Goal: Contribute content: Contribute content

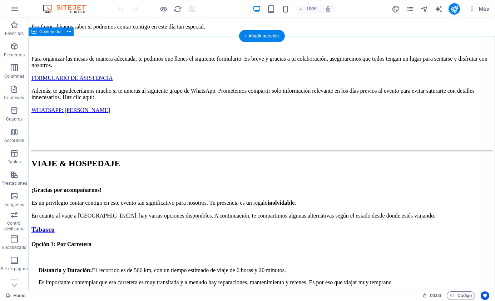
scroll to position [2335, 0]
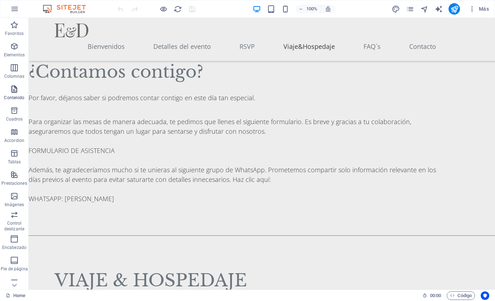
click at [12, 88] on icon "button" at bounding box center [14, 89] width 9 height 9
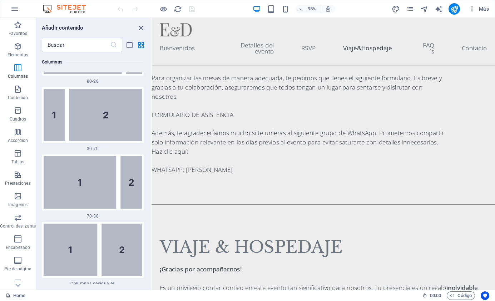
scroll to position [973, 0]
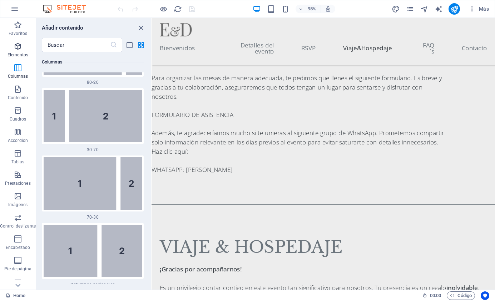
click at [12, 49] on span "Elementos" at bounding box center [18, 50] width 36 height 17
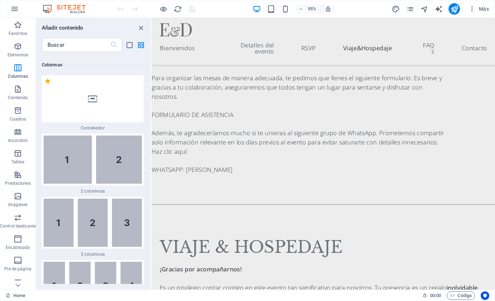
scroll to position [410, 0]
click at [21, 135] on icon "button" at bounding box center [18, 132] width 9 height 9
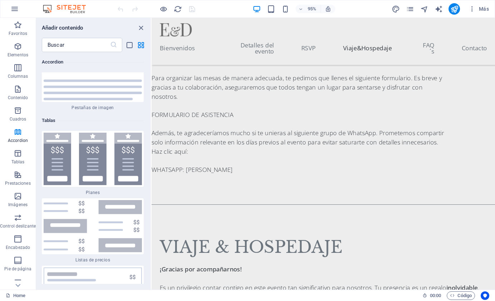
scroll to position [4776, 0]
drag, startPoint x: 58, startPoint y: 143, endPoint x: 12, endPoint y: 131, distance: 46.9
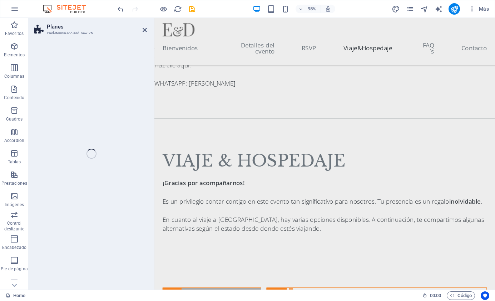
select select "rem"
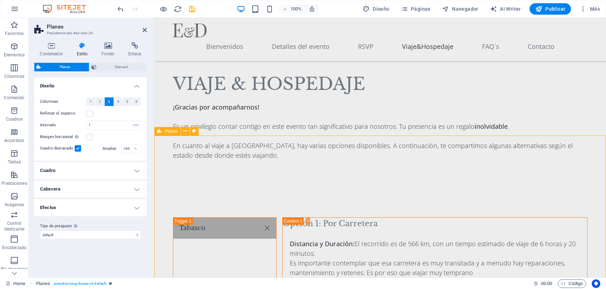
scroll to position [2496, 0]
click at [16, 52] on p "Elementos" at bounding box center [14, 55] width 21 height 6
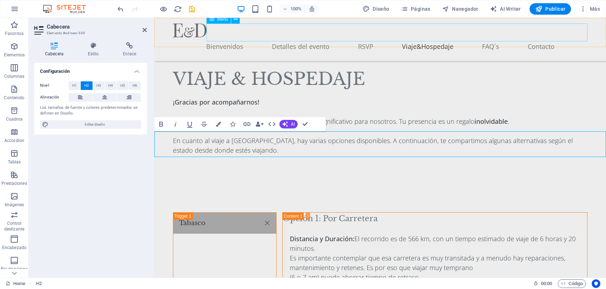
scroll to position [2501, 0]
click at [74, 85] on span "H1" at bounding box center [74, 85] width 5 height 9
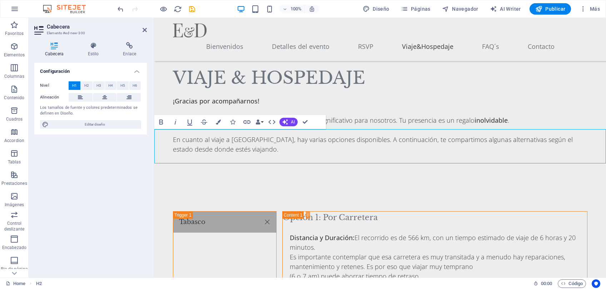
scroll to position [2504, 0]
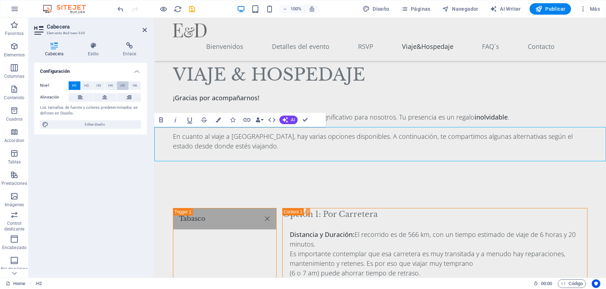
click at [120, 84] on span "H5" at bounding box center [122, 85] width 5 height 9
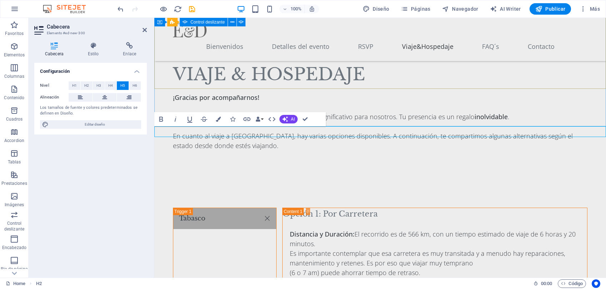
scroll to position [2505, 0]
click at [102, 98] on icon at bounding box center [104, 97] width 5 height 9
click at [11, 47] on icon "button" at bounding box center [14, 46] width 9 height 9
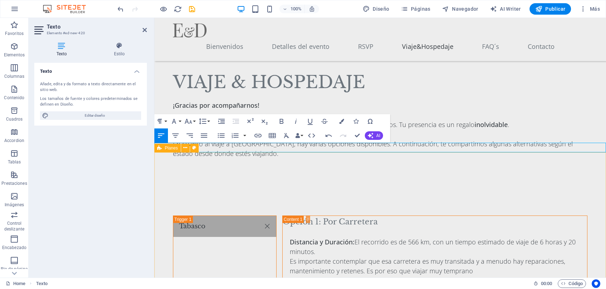
scroll to position [2496, 0]
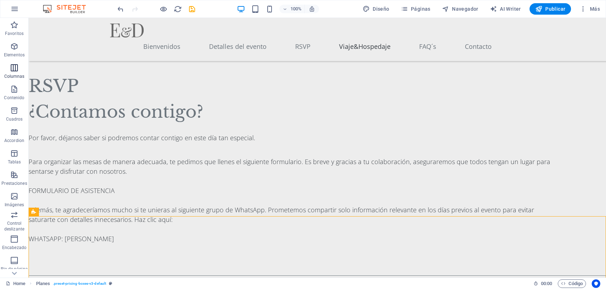
drag, startPoint x: 17, startPoint y: 44, endPoint x: 29, endPoint y: 76, distance: 34.0
click at [17, 44] on icon "button" at bounding box center [14, 46] width 9 height 9
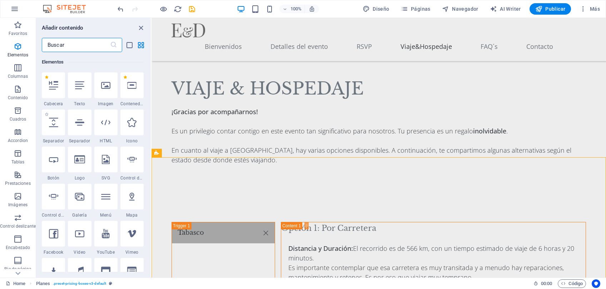
scroll to position [135, 0]
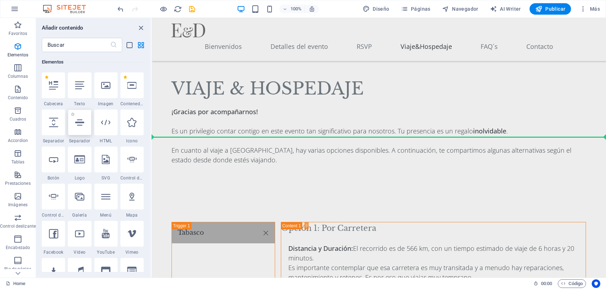
select select "%"
select select "px"
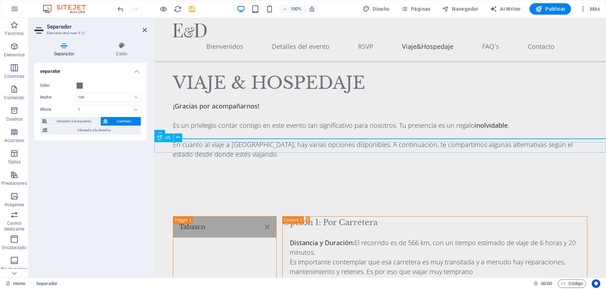
drag, startPoint x: 315, startPoint y: 156, endPoint x: 162, endPoint y: 145, distance: 153.5
drag, startPoint x: 121, startPoint y: 110, endPoint x: 70, endPoint y: 111, distance: 51.1
click at [70, 111] on div "Altura 1 px rem vh vw" at bounding box center [90, 109] width 101 height 9
type input "5"
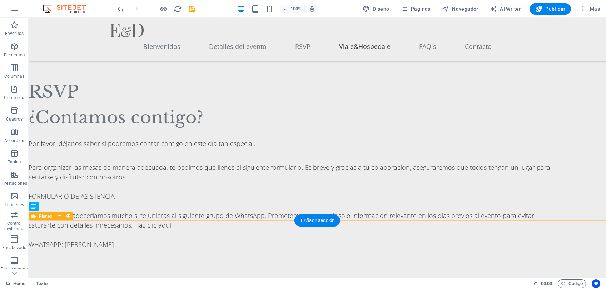
scroll to position [2532, 0]
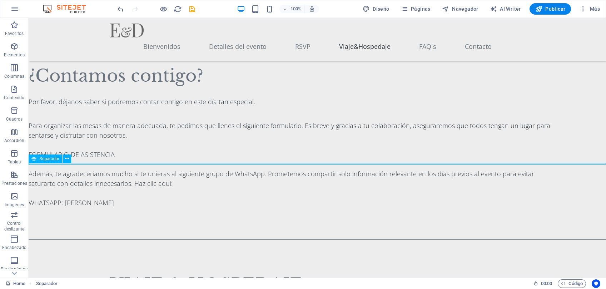
click at [36, 160] on div "Separador" at bounding box center [46, 159] width 34 height 9
click at [65, 159] on icon at bounding box center [67, 158] width 4 height 7
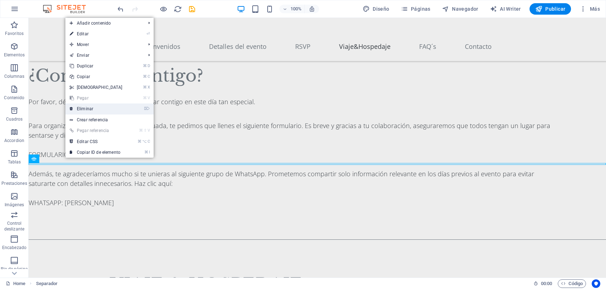
click at [97, 108] on link "⌦ Eliminar" at bounding box center [95, 109] width 61 height 11
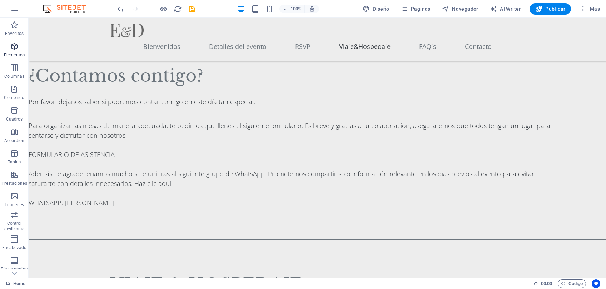
click at [14, 44] on icon "button" at bounding box center [14, 46] width 9 height 9
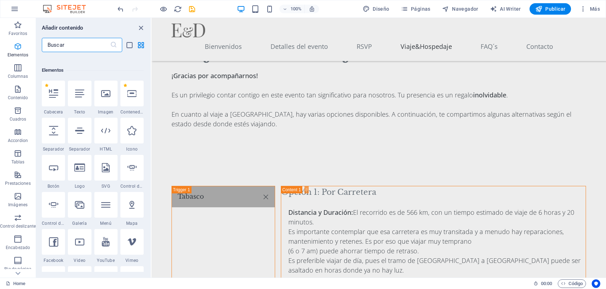
scroll to position [135, 0]
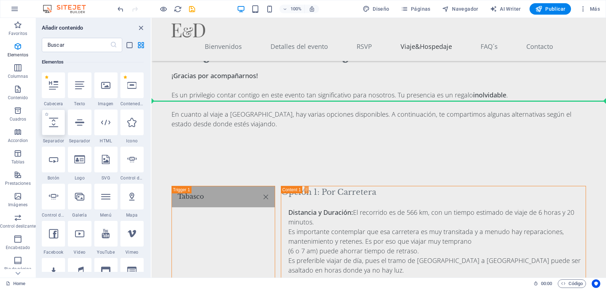
select select "px"
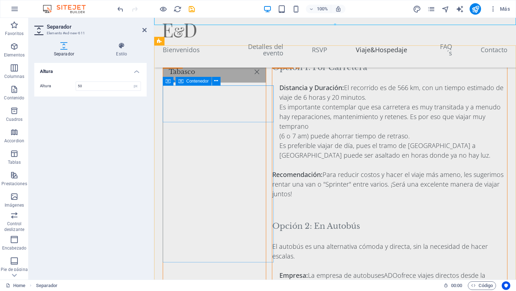
scroll to position [2558, 0]
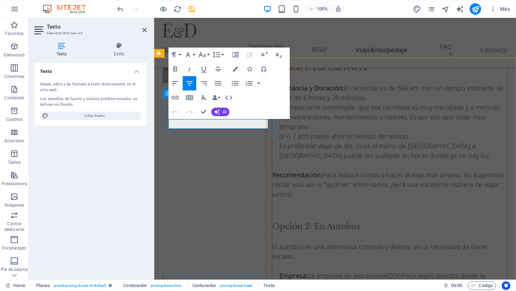
click at [194, 82] on icon "button" at bounding box center [189, 83] width 9 height 9
drag, startPoint x: 263, startPoint y: 122, endPoint x: 173, endPoint y: 125, distance: 90.4
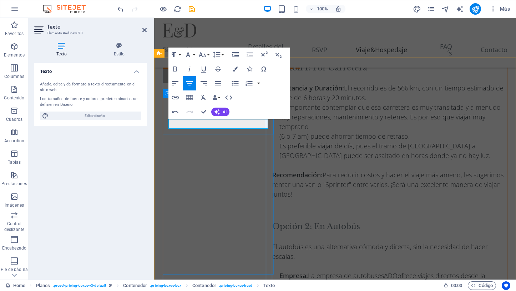
copy p "2 NOCHES SIN DESAYUNO"
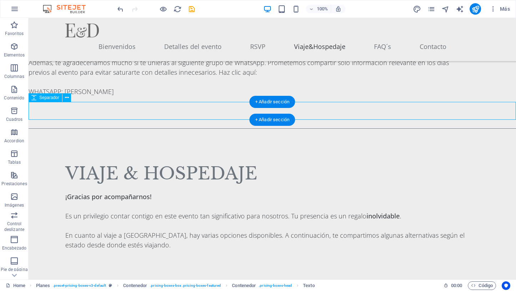
select select "px"
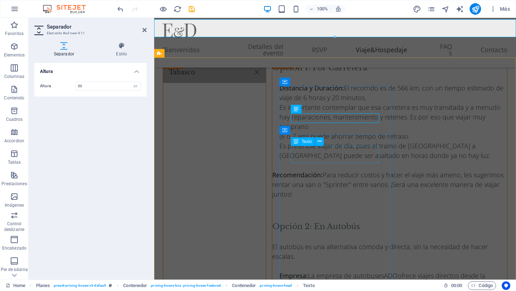
scroll to position [2544, 0]
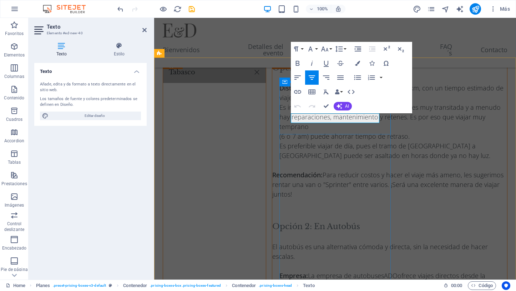
drag, startPoint x: 355, startPoint y: 119, endPoint x: 298, endPoint y: 125, distance: 57.9
drag, startPoint x: 355, startPoint y: 116, endPoint x: 309, endPoint y: 117, distance: 46.1
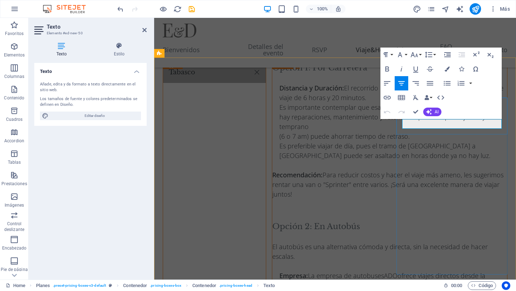
scroll to position [0, 5]
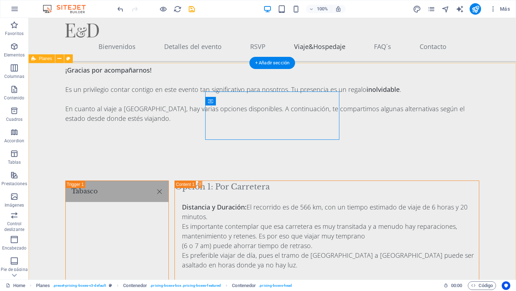
scroll to position [2587, 0]
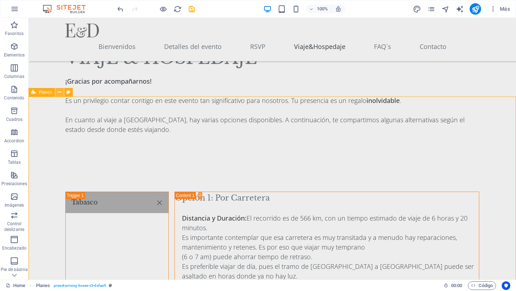
click at [60, 91] on icon at bounding box center [59, 92] width 4 height 7
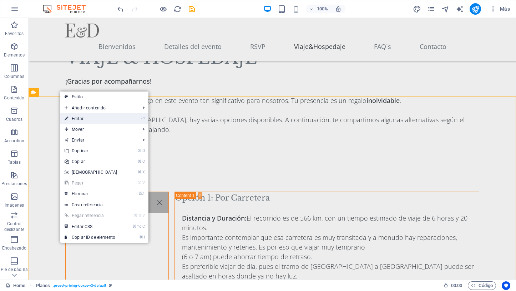
click at [86, 115] on link "⏎ Editar" at bounding box center [90, 118] width 61 height 11
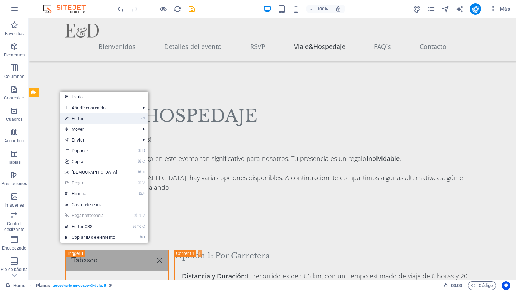
select select "rem"
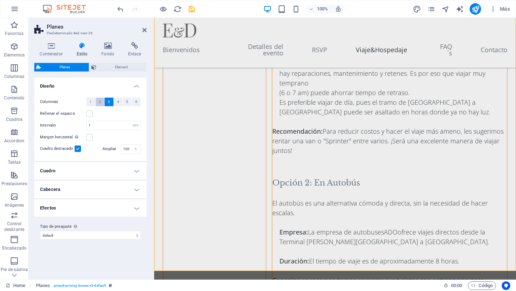
click at [99, 101] on span "2" at bounding box center [100, 101] width 2 height 9
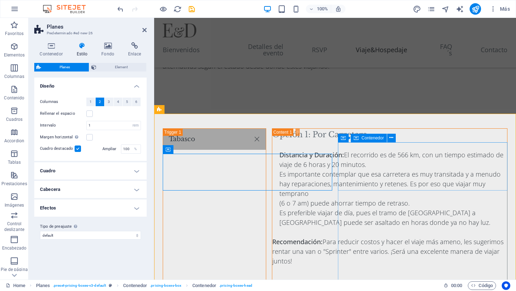
scroll to position [2503, 0]
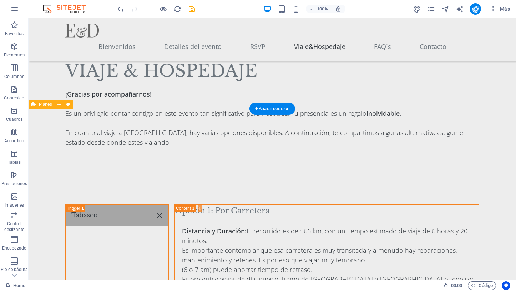
scroll to position [2575, 0]
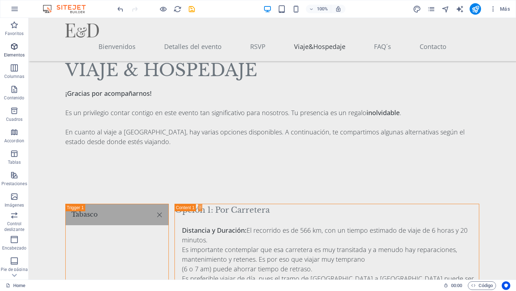
click at [15, 46] on icon "button" at bounding box center [14, 46] width 9 height 9
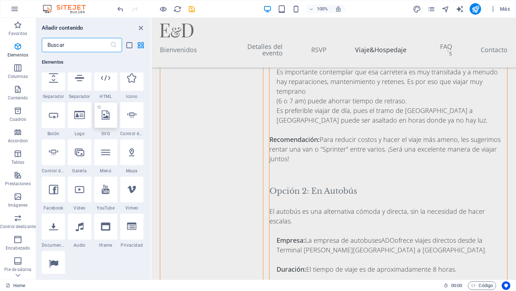
scroll to position [179, 0]
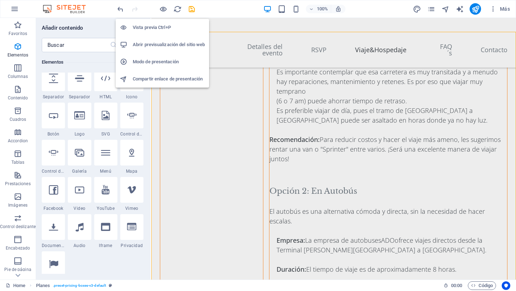
drag, startPoint x: 164, startPoint y: 7, endPoint x: 175, endPoint y: 27, distance: 22.5
click at [164, 7] on icon "button" at bounding box center [163, 9] width 8 height 8
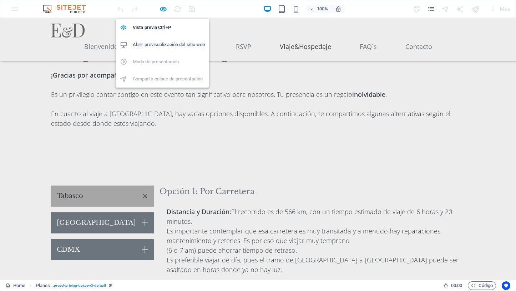
scroll to position [2438, 0]
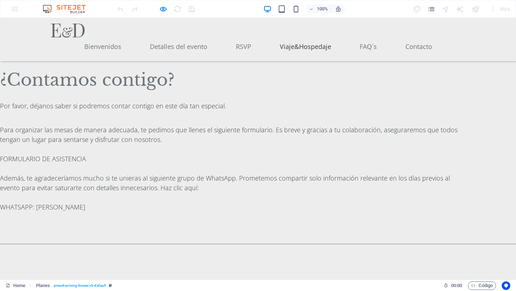
scroll to position [2353, 0]
drag, startPoint x: 174, startPoint y: 197, endPoint x: 155, endPoint y: 180, distance: 25.5
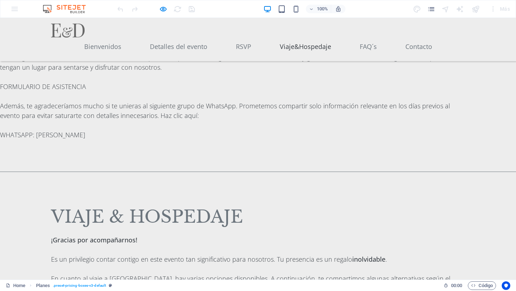
scroll to position [2438, 0]
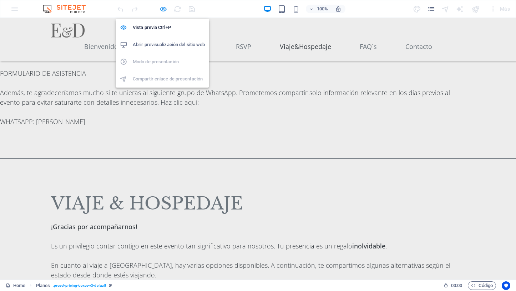
click at [161, 9] on icon "button" at bounding box center [163, 9] width 8 height 8
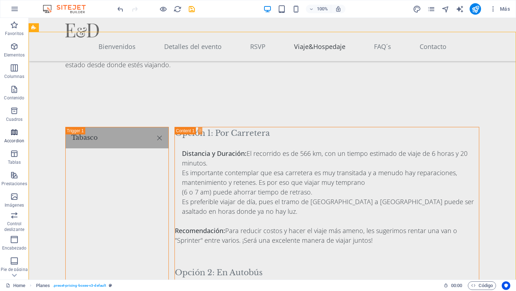
drag, startPoint x: 12, startPoint y: 131, endPoint x: 14, endPoint y: 135, distance: 4.2
click at [14, 135] on icon "button" at bounding box center [14, 132] width 9 height 9
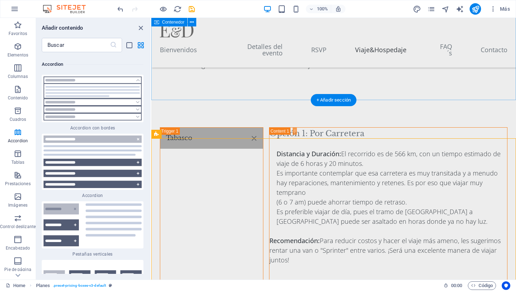
scroll to position [2468, 0]
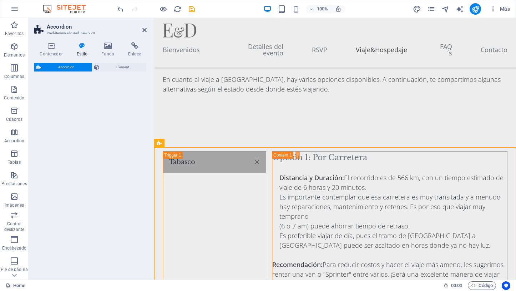
select select "rem"
select select "preset-accordion-v3-border"
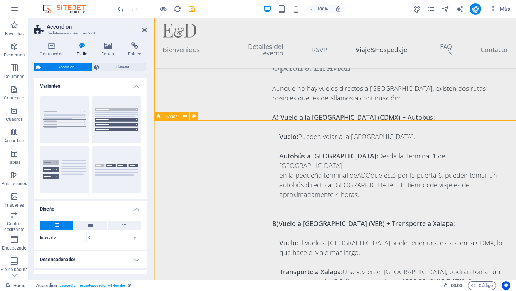
scroll to position [2856, 0]
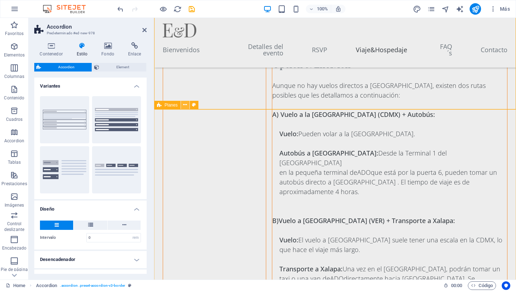
click at [187, 105] on icon at bounding box center [185, 104] width 4 height 7
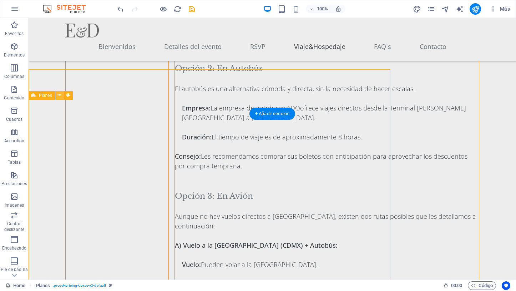
scroll to position [2896, 0]
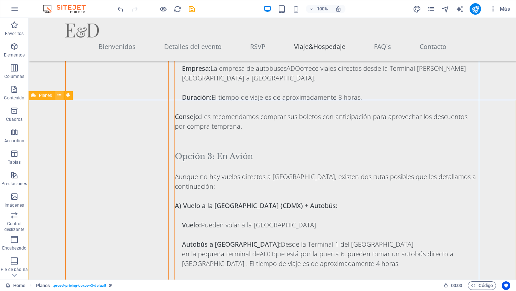
click at [58, 95] on icon at bounding box center [59, 94] width 4 height 7
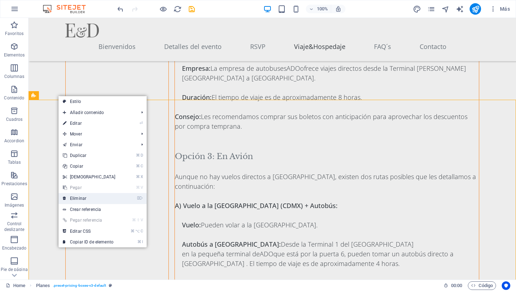
click at [96, 201] on link "⌦ Eliminar" at bounding box center [89, 198] width 61 height 11
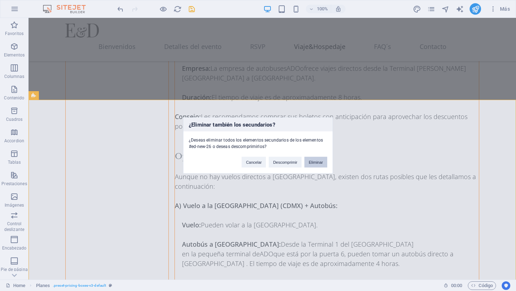
click at [318, 161] on button "Eliminar" at bounding box center [316, 162] width 23 height 11
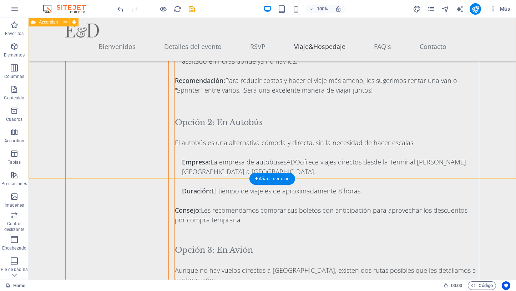
scroll to position [2817, 0]
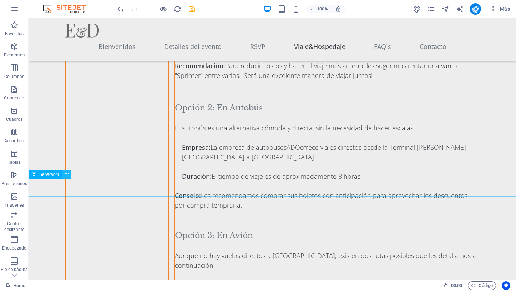
click at [67, 172] on icon at bounding box center [67, 173] width 4 height 7
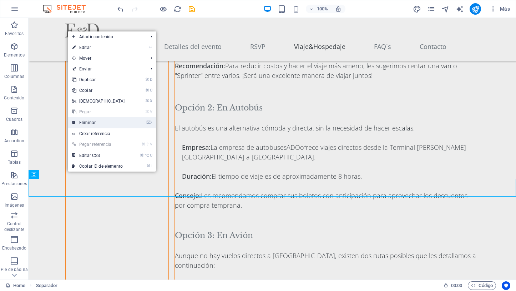
click at [96, 124] on link "⌦ Eliminar" at bounding box center [98, 122] width 61 height 11
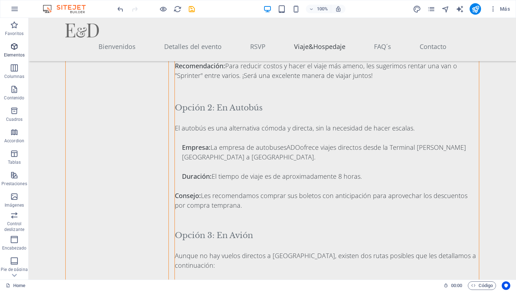
click at [14, 45] on icon "button" at bounding box center [14, 46] width 9 height 9
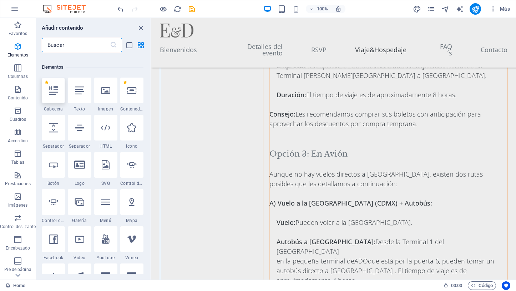
scroll to position [135, 0]
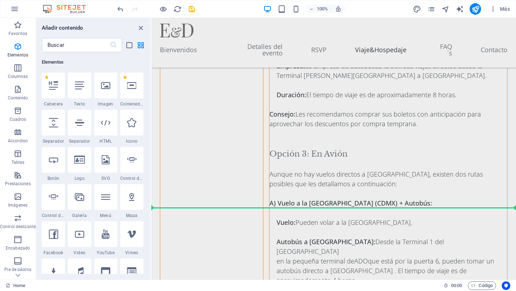
select select "%"
select select "px"
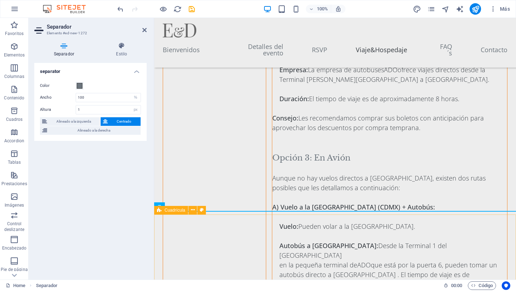
scroll to position [2758, 0]
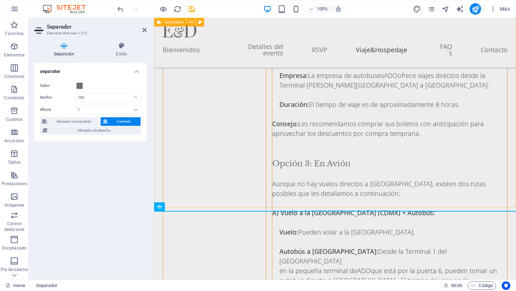
drag, startPoint x: 310, startPoint y: 205, endPoint x: 319, endPoint y: 200, distance: 10.2
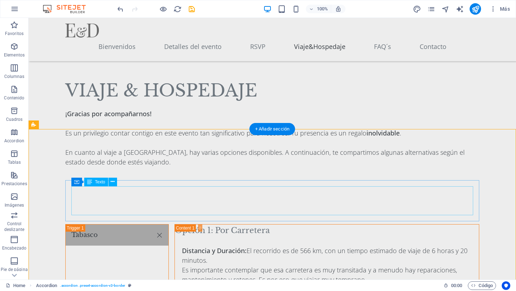
scroll to position [2556, 0]
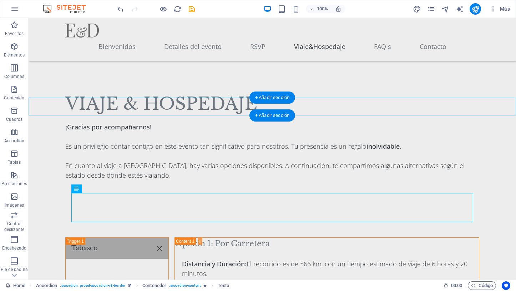
scroll to position [2556, 0]
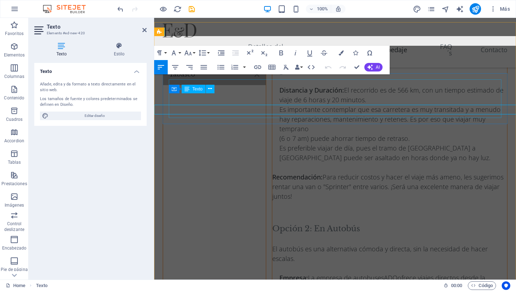
scroll to position [2570, 0]
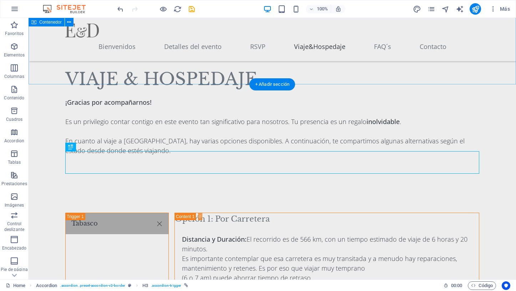
scroll to position [2561, 0]
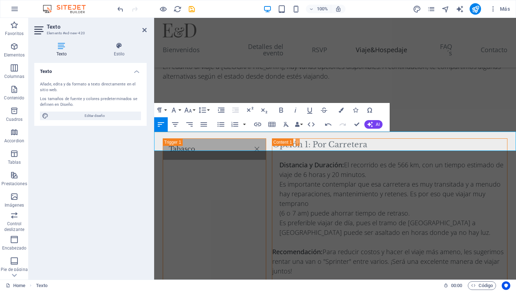
scroll to position [2474, 0]
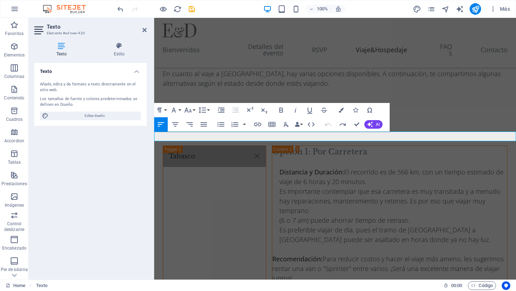
click at [283, 108] on icon "button" at bounding box center [281, 110] width 9 height 9
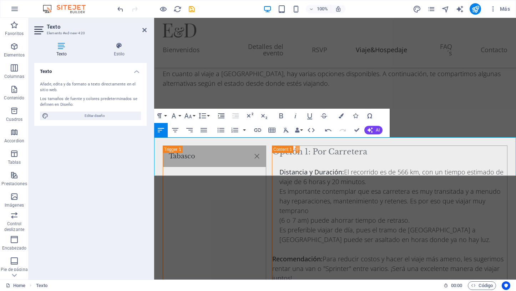
scroll to position [2465, 0]
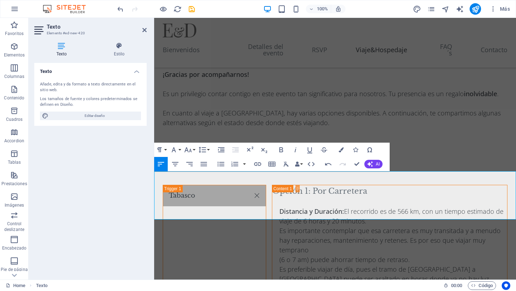
scroll to position [2434, 0]
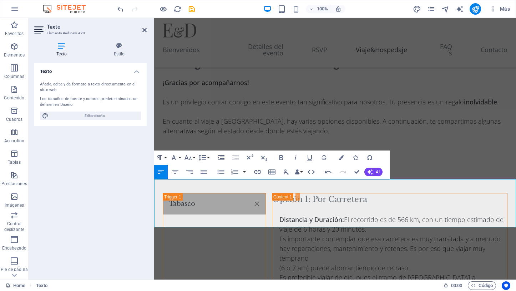
scroll to position [2427, 0]
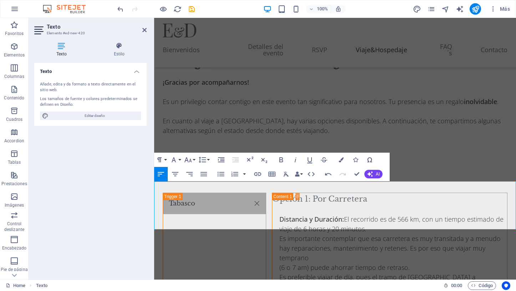
scroll to position [2424, 0]
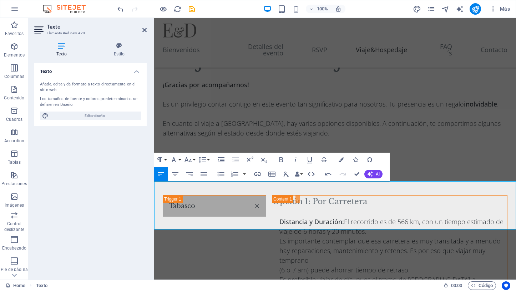
drag, startPoint x: 270, startPoint y: 224, endPoint x: 149, endPoint y: 172, distance: 131.3
click at [154, 172] on html "Skip to main content Bienvenidos Detalles del evento RSVP Viaje&Hospedaje FAQ´s…" at bounding box center [335, 158] width 362 height 5128
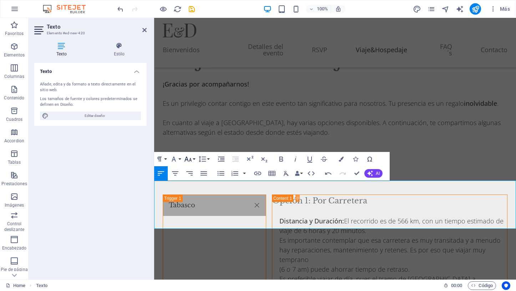
click at [193, 158] on button "Font Size" at bounding box center [190, 159] width 14 height 14
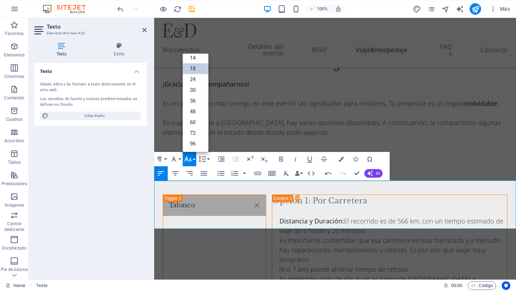
scroll to position [57, 0]
click at [201, 57] on link "14" at bounding box center [196, 57] width 26 height 11
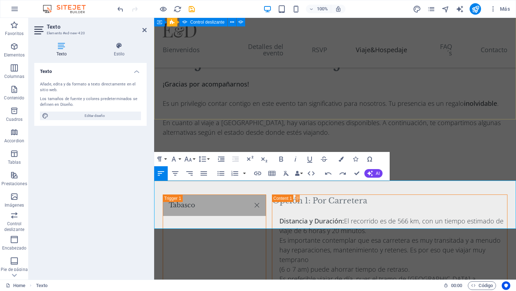
drag, startPoint x: 273, startPoint y: 225, endPoint x: 155, endPoint y: 184, distance: 125.6
drag, startPoint x: 176, startPoint y: 171, endPoint x: 159, endPoint y: 166, distance: 17.7
click at [176, 171] on icon "button" at bounding box center [175, 173] width 9 height 9
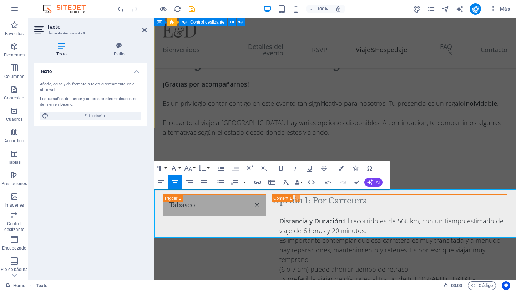
scroll to position [2410, 0]
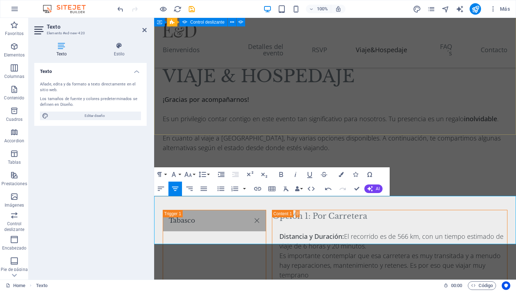
drag, startPoint x: 451, startPoint y: 209, endPoint x: 517, endPoint y: 209, distance: 65.7
click at [494, 209] on html "Skip to main content Bienvenidos Detalles del evento RSVP Viaje&Hospedaje FAQ´s…" at bounding box center [335, 177] width 362 height 5138
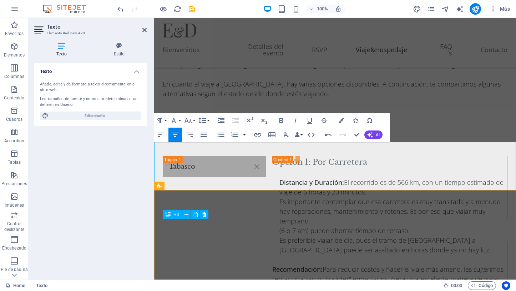
scroll to position [2470, 0]
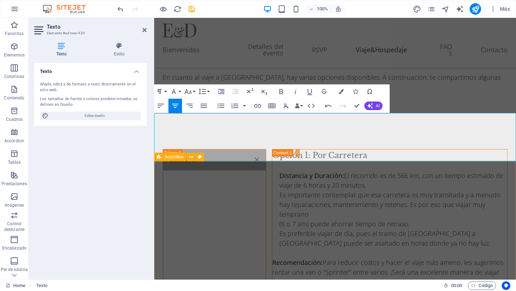
scroll to position [2502, 0]
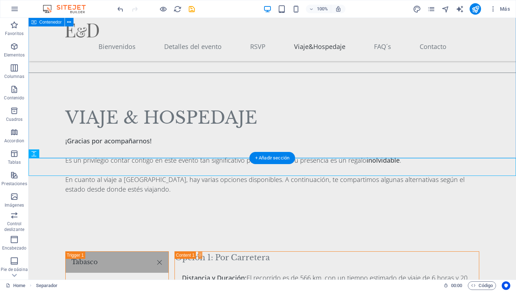
scroll to position [2533, 0]
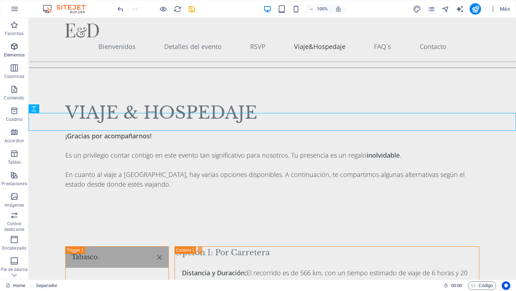
click at [14, 46] on icon "button" at bounding box center [14, 46] width 9 height 9
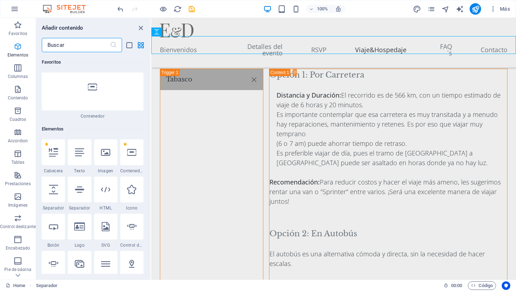
scroll to position [135, 0]
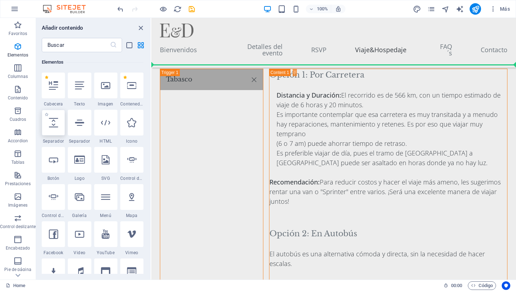
select select "px"
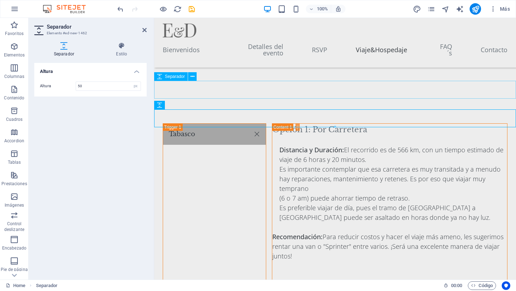
scroll to position [2487, 0]
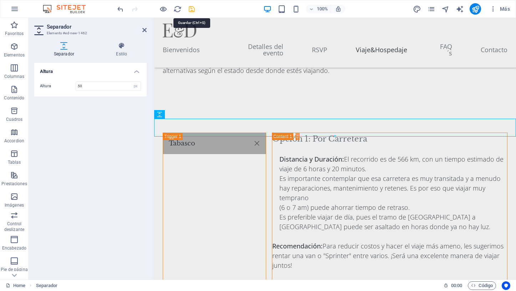
click at [190, 7] on icon "save" at bounding box center [192, 9] width 8 height 8
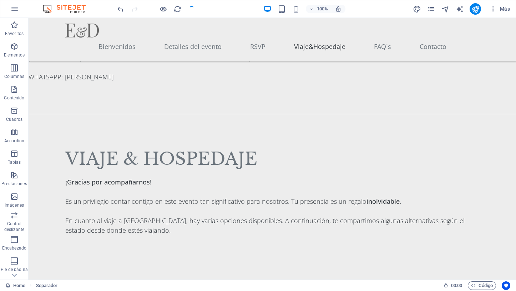
scroll to position [2473, 0]
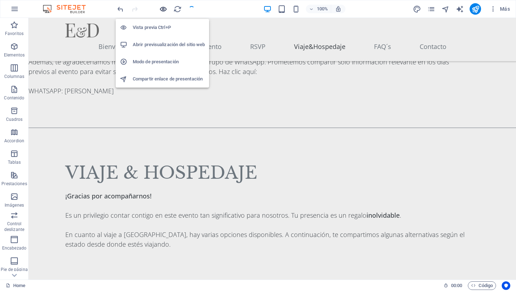
click at [165, 10] on icon "button" at bounding box center [163, 9] width 8 height 8
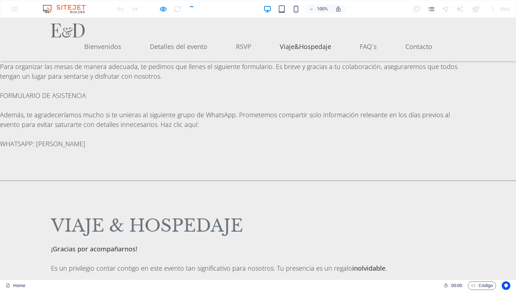
scroll to position [2429, 0]
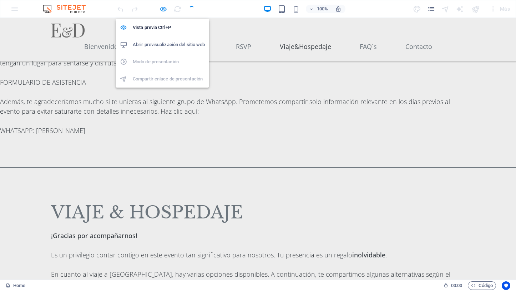
drag, startPoint x: 162, startPoint y: 9, endPoint x: 193, endPoint y: 6, distance: 30.8
click at [162, 9] on icon "button" at bounding box center [163, 9] width 8 height 8
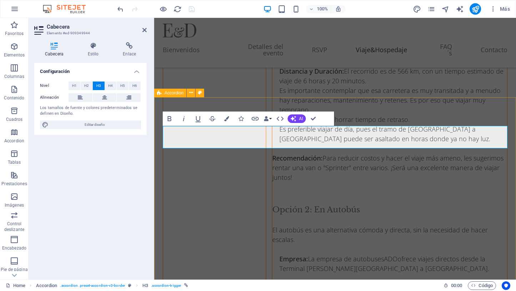
scroll to position [0, 3]
click at [171, 116] on icon "button" at bounding box center [169, 118] width 9 height 9
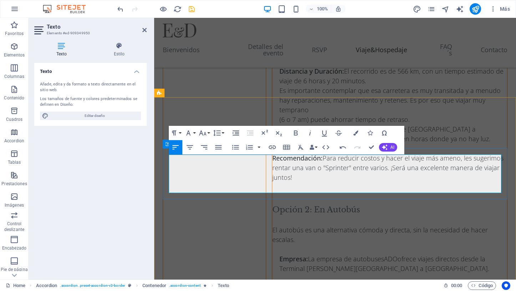
scroll to position [773, 2]
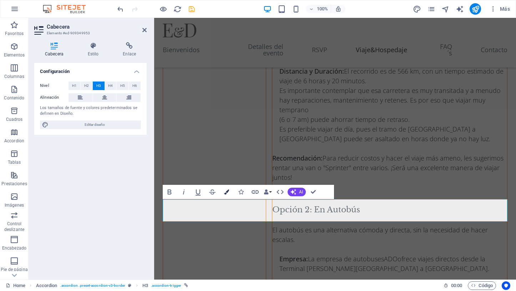
scroll to position [0, 3]
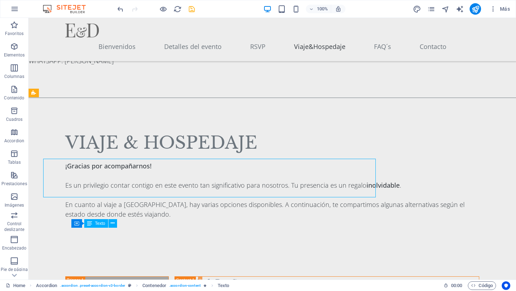
scroll to position [2643, 0]
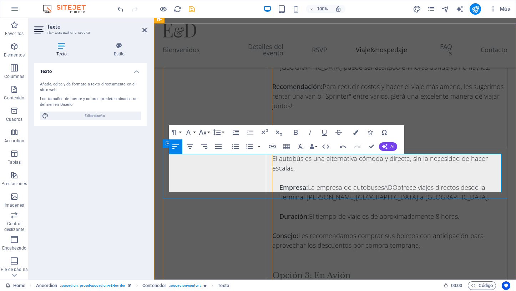
scroll to position [2649, 0]
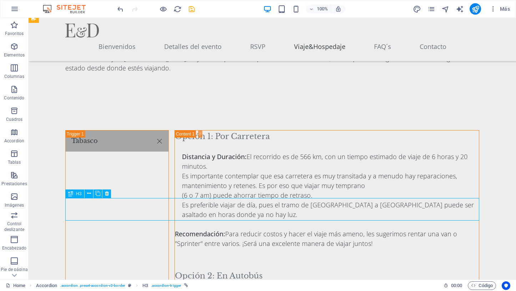
scroll to position [2717, 0]
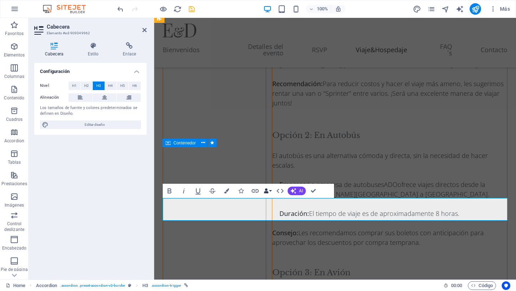
scroll to position [0, 3]
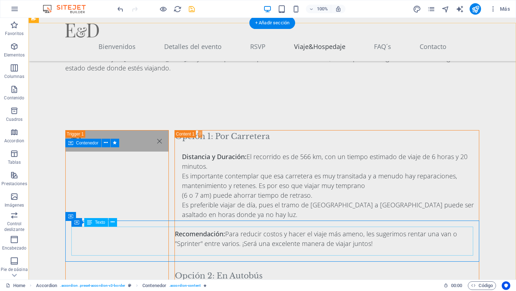
scroll to position [2717, 0]
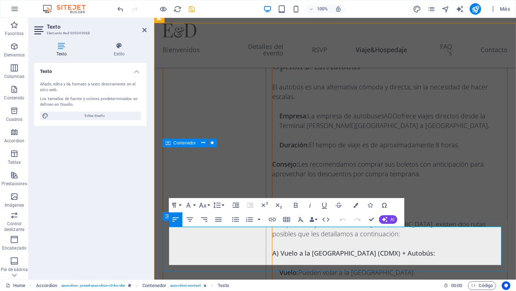
scroll to position [2649, 0]
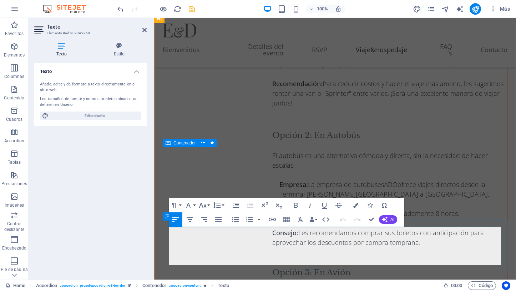
drag, startPoint x: 498, startPoint y: 244, endPoint x: 511, endPoint y: 249, distance: 13.6
drag, startPoint x: 328, startPoint y: 262, endPoint x: 212, endPoint y: 234, distance: 119.3
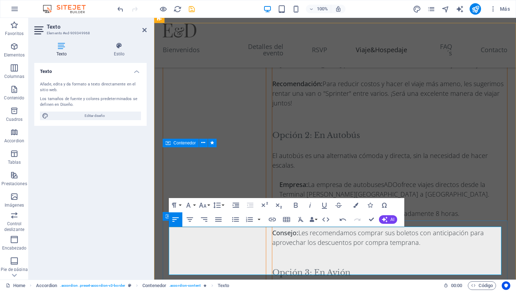
scroll to position [782, 0]
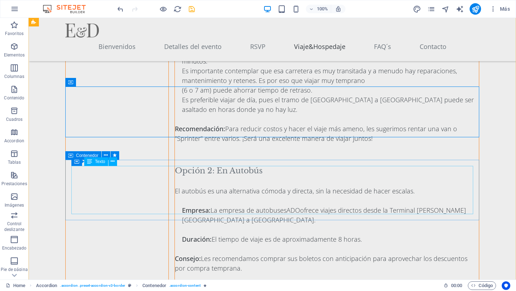
scroll to position [2786, 0]
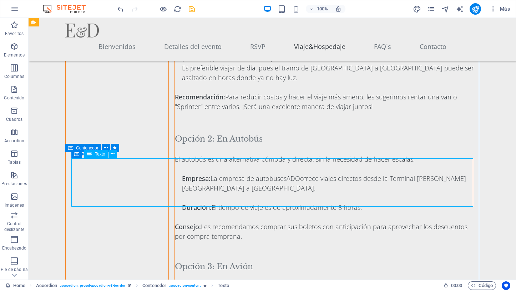
drag, startPoint x: 209, startPoint y: 198, endPoint x: 82, endPoint y: 197, distance: 126.0
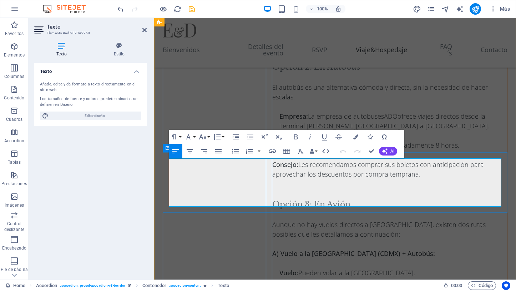
drag, startPoint x: 298, startPoint y: 190, endPoint x: 301, endPoint y: 205, distance: 14.6
click at [103, 176] on div "Texto Añade, edita y da formato a texto directamente en el sitio web. Los tamañ…" at bounding box center [90, 168] width 112 height 211
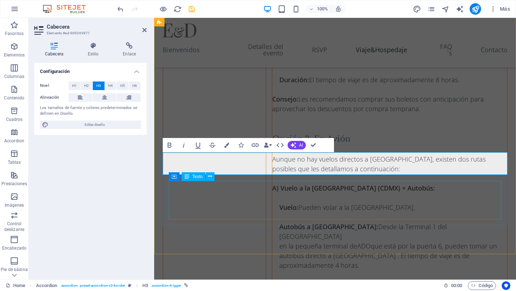
scroll to position [2799, 0]
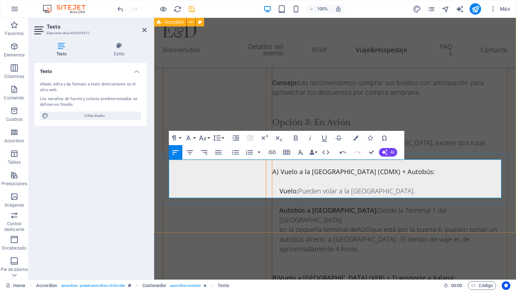
scroll to position [1106, 1]
drag, startPoint x: 251, startPoint y: 209, endPoint x: 256, endPoint y: 209, distance: 5.4
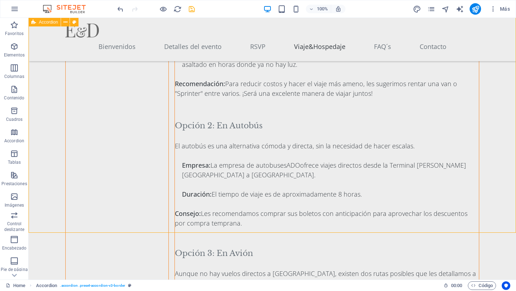
scroll to position [2867, 0]
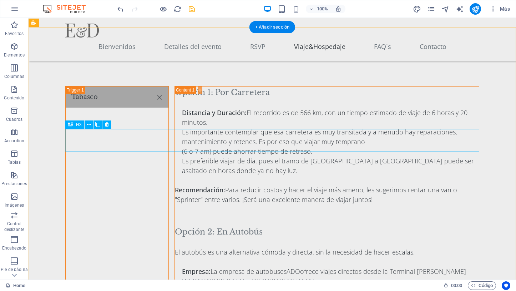
scroll to position [2679, 0]
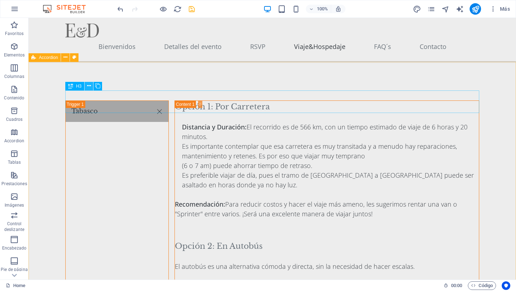
click at [89, 87] on icon at bounding box center [89, 85] width 4 height 7
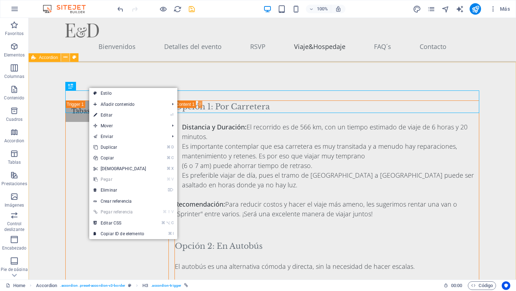
click at [66, 58] on icon at bounding box center [66, 57] width 4 height 7
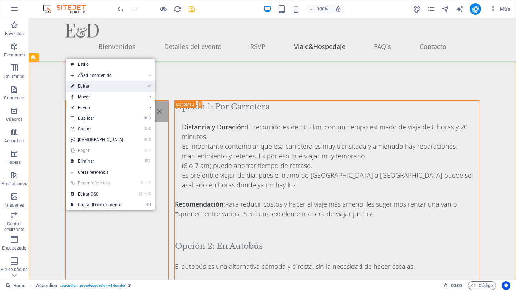
click at [93, 86] on link "⏎ Editar" at bounding box center [96, 86] width 61 height 11
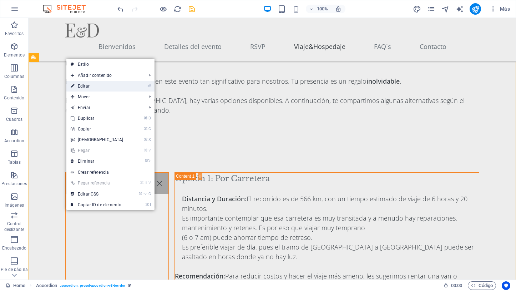
select select "rem"
select select "preset-accordion-v3-border"
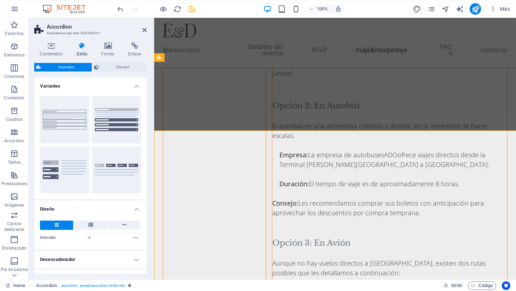
scroll to position [2610, 0]
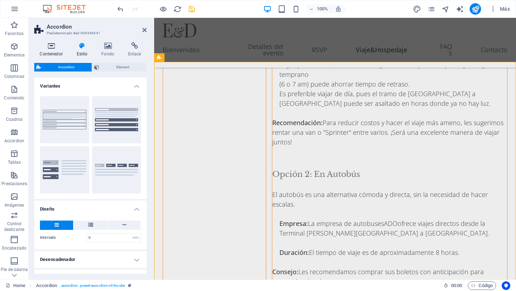
click at [47, 46] on icon at bounding box center [51, 45] width 34 height 7
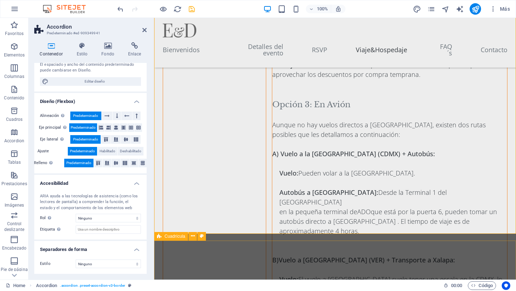
scroll to position [2826, 0]
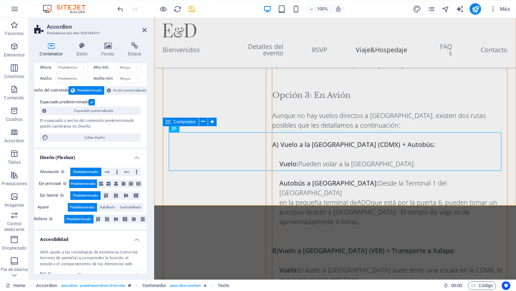
scroll to position [0, 0]
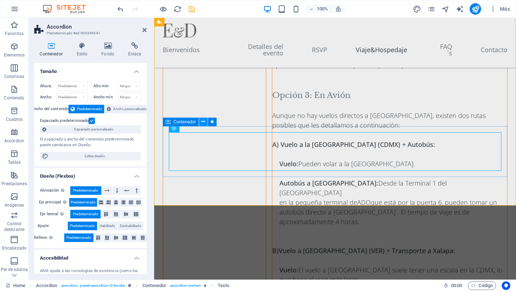
click at [203, 120] on icon at bounding box center [203, 121] width 4 height 7
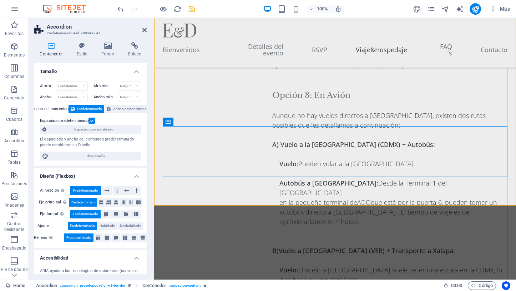
click at [77, 70] on h4 "Tamaño" at bounding box center [90, 69] width 112 height 13
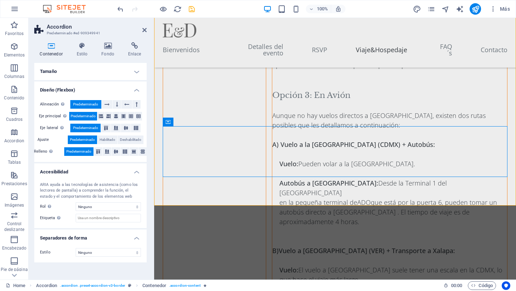
click at [88, 41] on div "Contenedor Estilo Fondo Enlace Tamaño Altura Predeterminado px rem % vh vw Alto…" at bounding box center [91, 157] width 124 height 243
click at [83, 44] on icon at bounding box center [82, 45] width 22 height 7
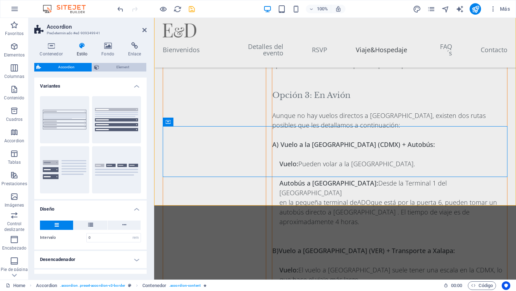
click at [115, 66] on span "Element" at bounding box center [122, 67] width 43 height 9
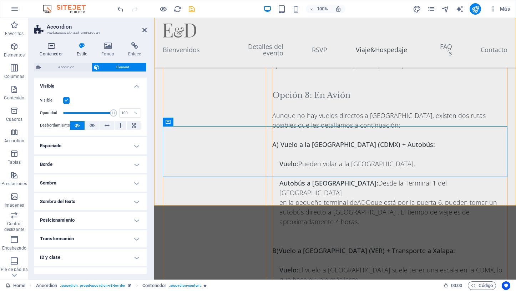
click at [52, 46] on icon at bounding box center [51, 45] width 34 height 7
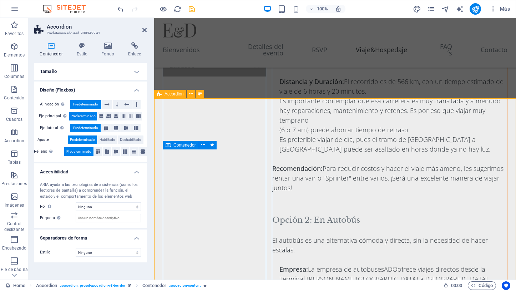
scroll to position [2575, 0]
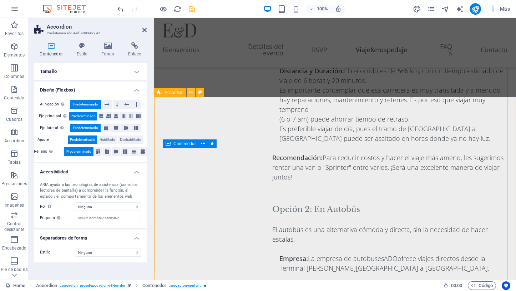
click at [190, 93] on icon at bounding box center [191, 92] width 4 height 7
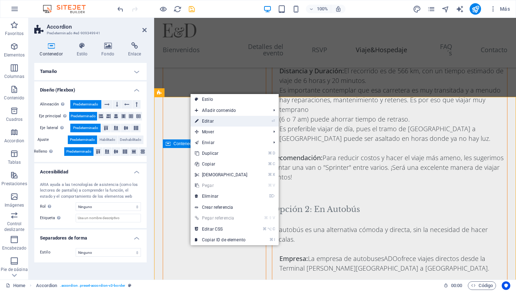
drag, startPoint x: 210, startPoint y: 121, endPoint x: 55, endPoint y: 104, distance: 155.6
click at [210, 121] on link "⏎ Editar" at bounding box center [221, 121] width 61 height 11
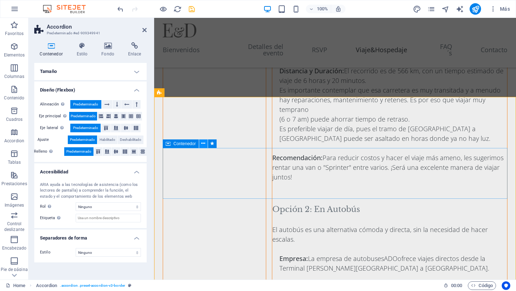
click at [204, 142] on icon at bounding box center [203, 143] width 4 height 7
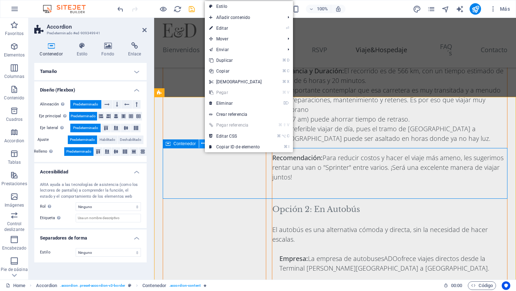
click at [204, 142] on icon at bounding box center [203, 143] width 4 height 7
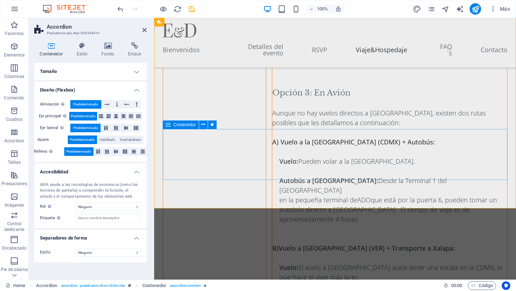
scroll to position [2838, 0]
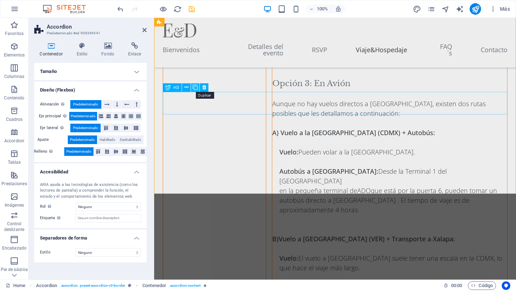
click at [195, 88] on icon at bounding box center [195, 87] width 5 height 7
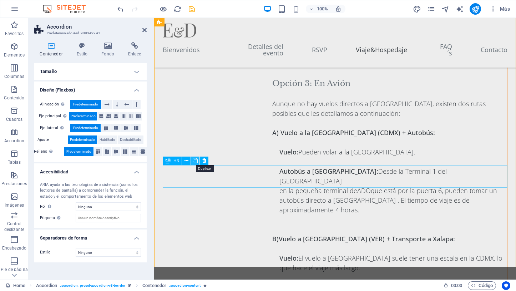
click at [196, 160] on icon at bounding box center [195, 160] width 5 height 7
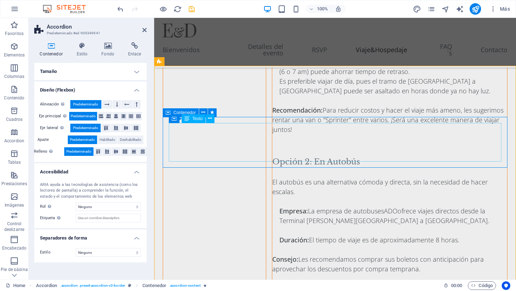
scroll to position [2606, 0]
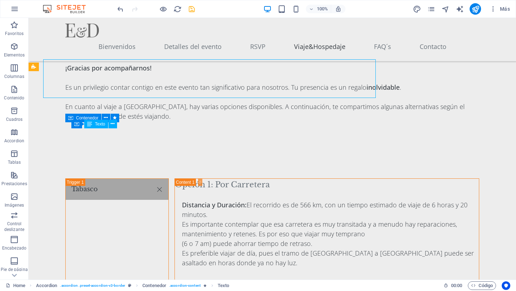
scroll to position [2669, 0]
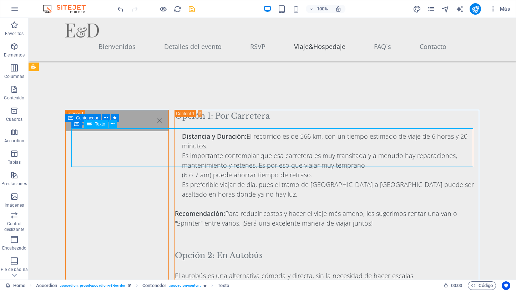
drag, startPoint x: 173, startPoint y: 132, endPoint x: 48, endPoint y: 132, distance: 125.3
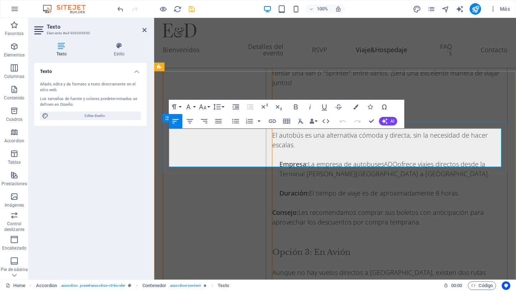
scroll to position [2601, 0]
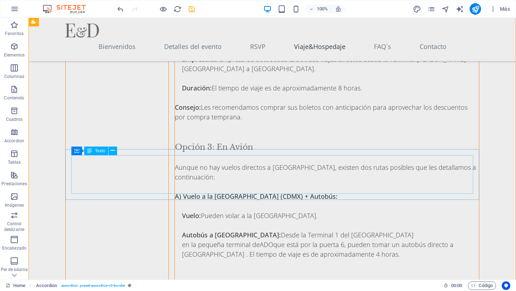
scroll to position [2985, 0]
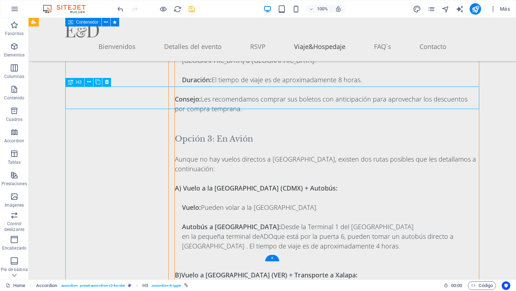
scroll to position [2916, 0]
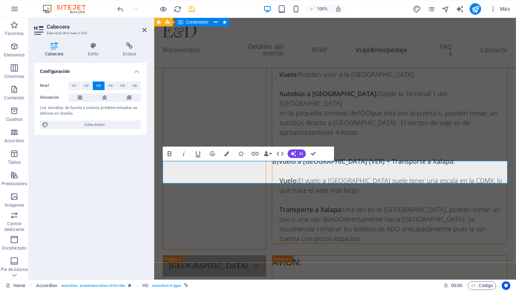
drag, startPoint x: 304, startPoint y: 172, endPoint x: 243, endPoint y: 172, distance: 61.1
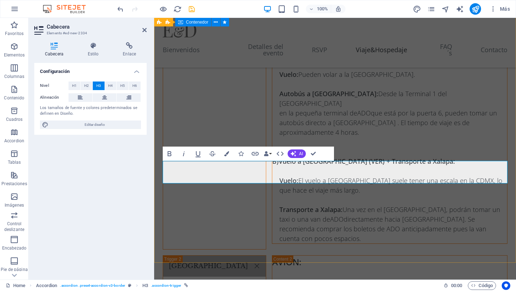
copy link "/ Hab. TRIPLE"
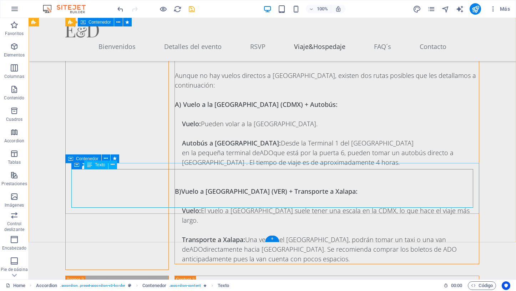
scroll to position [2992, 0]
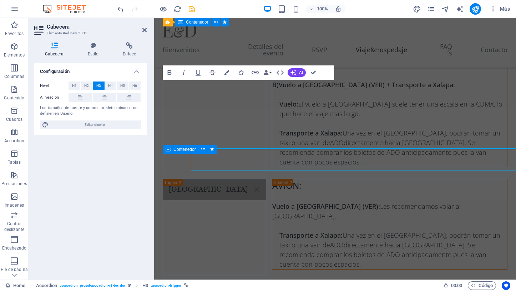
scroll to position [2923, 0]
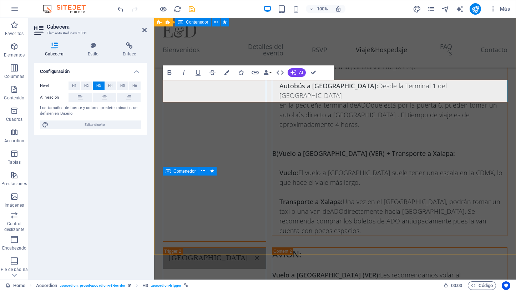
drag, startPoint x: 212, startPoint y: 94, endPoint x: 204, endPoint y: 93, distance: 8.3
drag, startPoint x: 201, startPoint y: 92, endPoint x: 297, endPoint y: 92, distance: 96.4
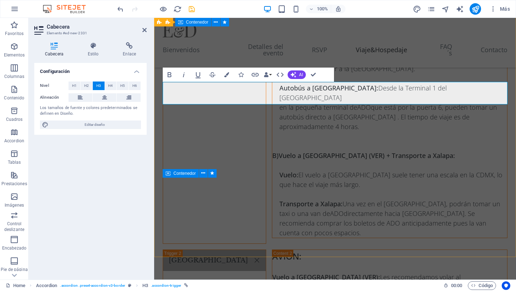
scroll to position [2922, 0]
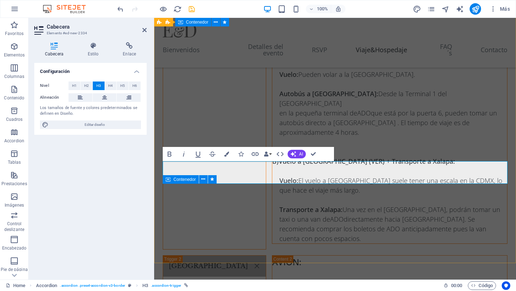
scroll to position [2915, 0]
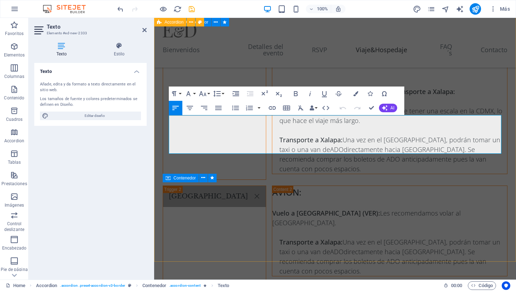
scroll to position [2916, 0]
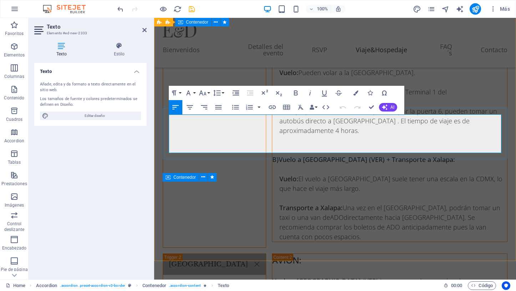
drag, startPoint x: 170, startPoint y: 120, endPoint x: 430, endPoint y: 148, distance: 260.8
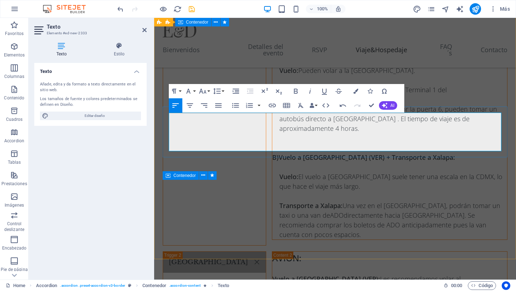
scroll to position [620, 2]
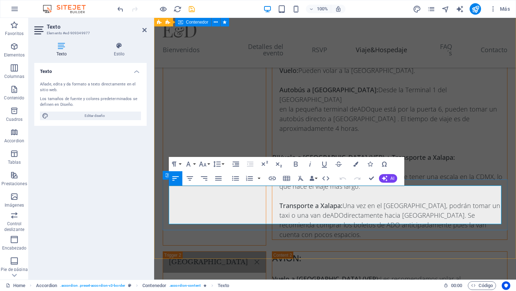
drag, startPoint x: 170, startPoint y: 190, endPoint x: 429, endPoint y: 217, distance: 260.9
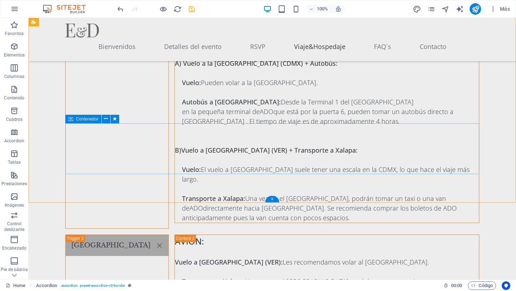
scroll to position [3044, 0]
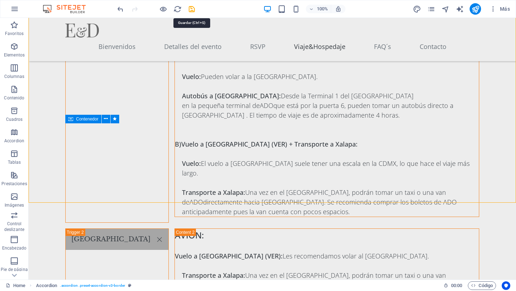
drag, startPoint x: 190, startPoint y: 10, endPoint x: 177, endPoint y: 17, distance: 15.0
click at [190, 10] on icon "save" at bounding box center [192, 9] width 8 height 8
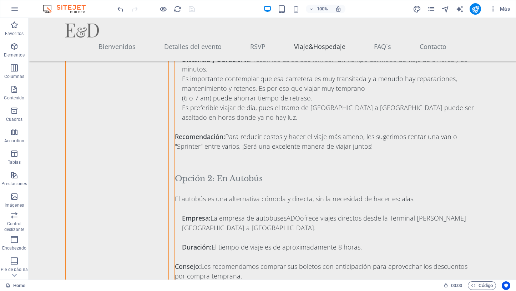
scroll to position [2751, 0]
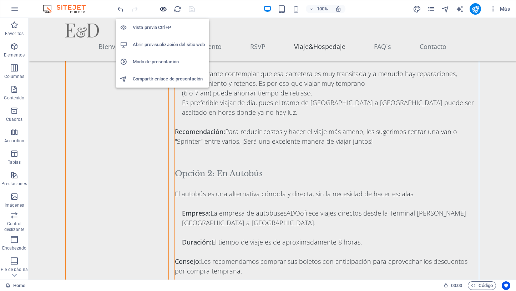
click at [163, 10] on icon "button" at bounding box center [163, 9] width 8 height 8
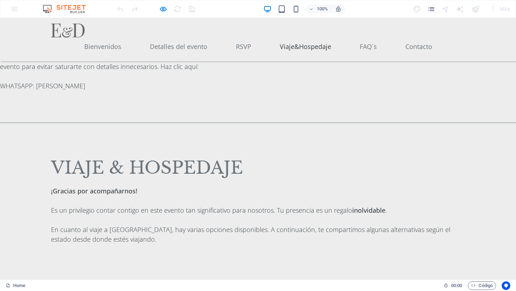
scroll to position [2474, 0]
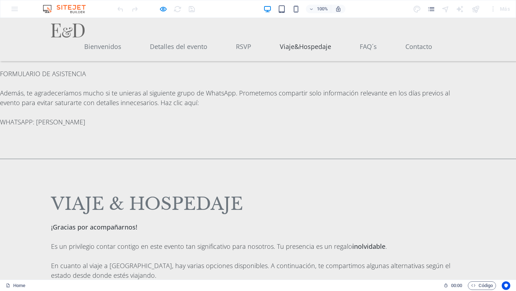
scroll to position [2446, 0]
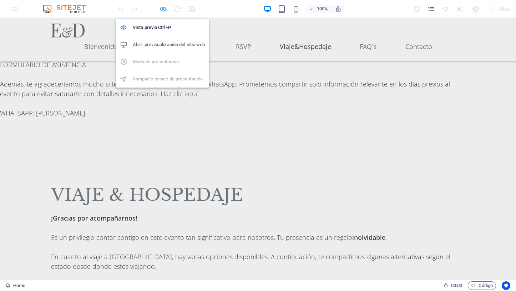
click at [162, 7] on icon "button" at bounding box center [163, 9] width 8 height 8
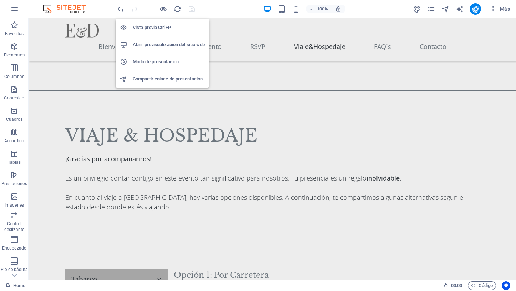
scroll to position [2661, 0]
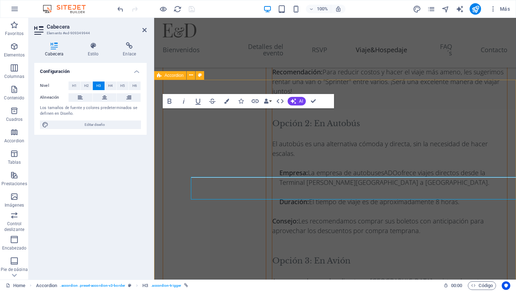
scroll to position [2592, 0]
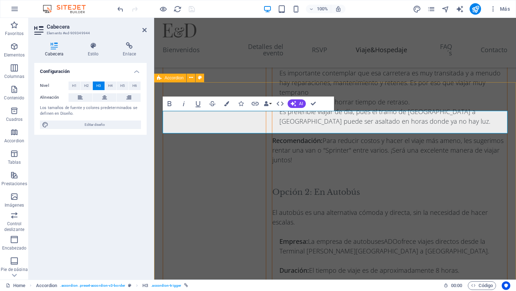
scroll to position [2589, 0]
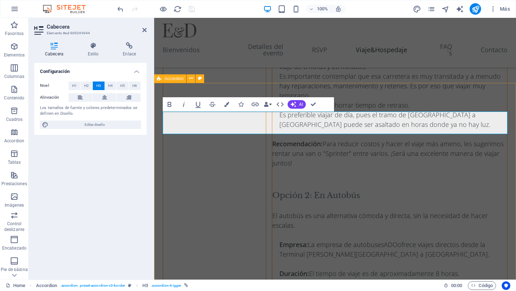
drag, startPoint x: 250, startPoint y: 122, endPoint x: 352, endPoint y: 122, distance: 101.8
copy link "2 Adultos y 2 Niños"
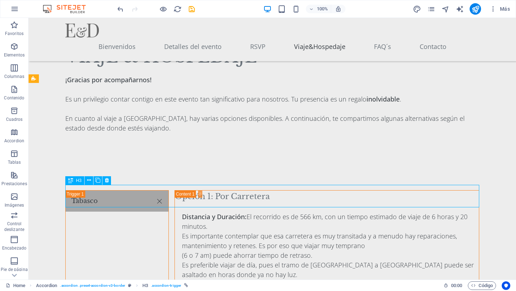
scroll to position [2657, 0]
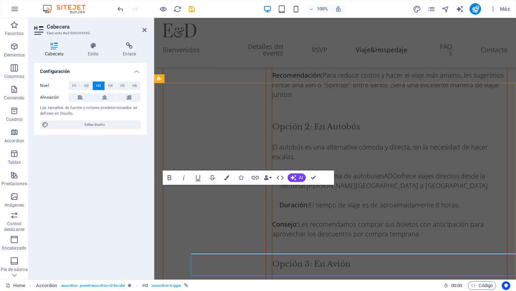
scroll to position [2589, 0]
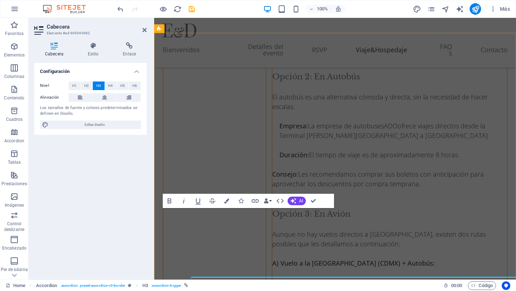
scroll to position [2639, 0]
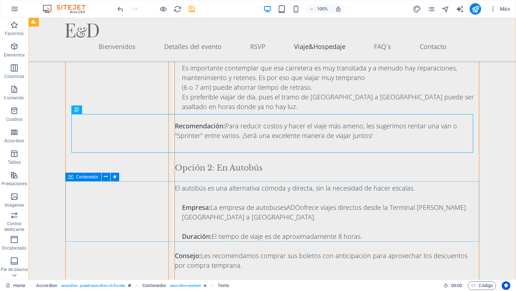
scroll to position [2757, 0]
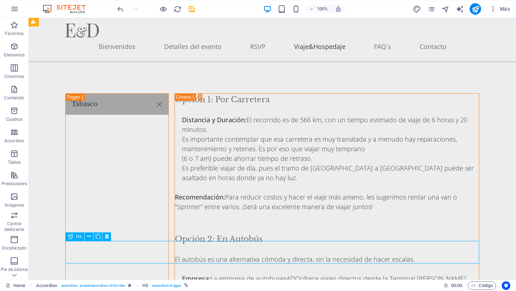
scroll to position [2689, 0]
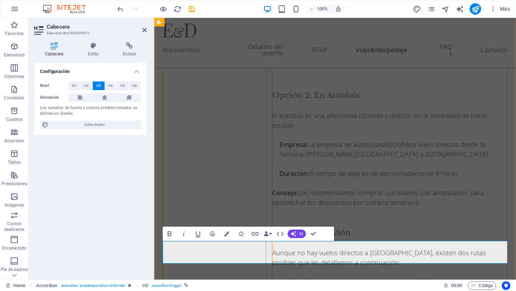
drag, startPoint x: 515, startPoint y: 138, endPoint x: 506, endPoint y: 136, distance: 8.8
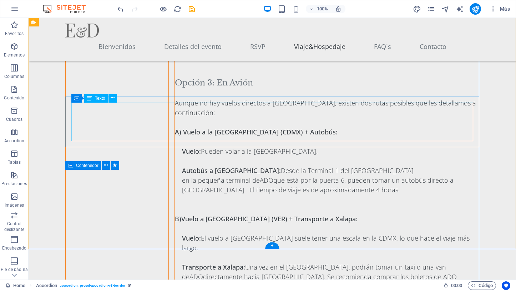
scroll to position [2965, 0]
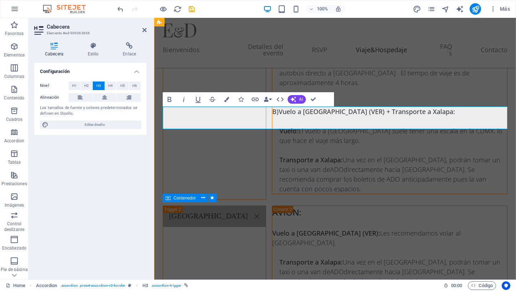
scroll to position [2896, 0]
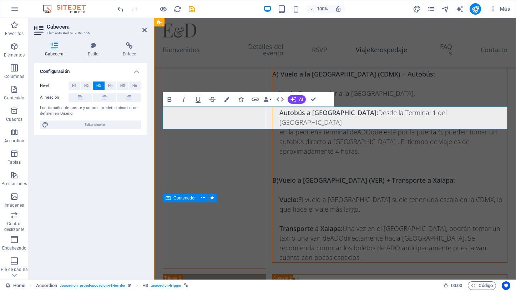
drag, startPoint x: 250, startPoint y: 117, endPoint x: 300, endPoint y: 117, distance: 49.6
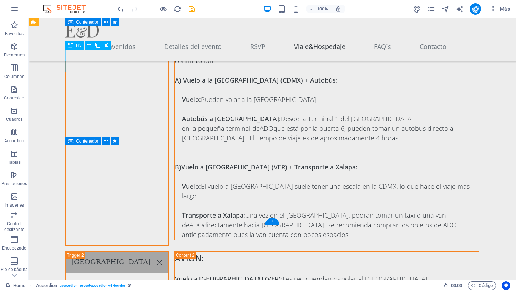
scroll to position [3022, 0]
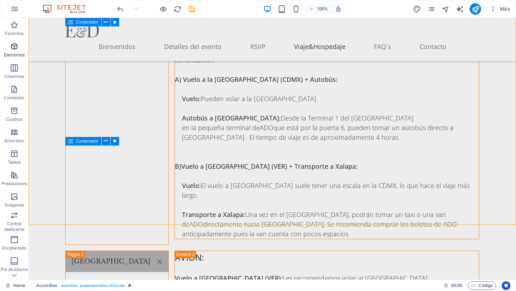
click at [15, 48] on icon "button" at bounding box center [14, 46] width 9 height 9
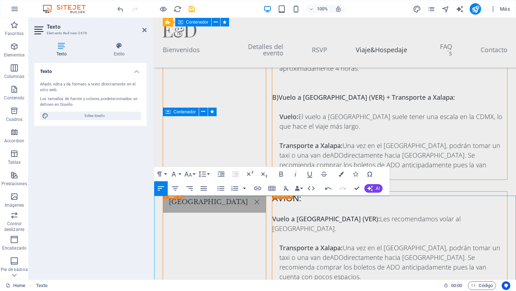
scroll to position [2982, 0]
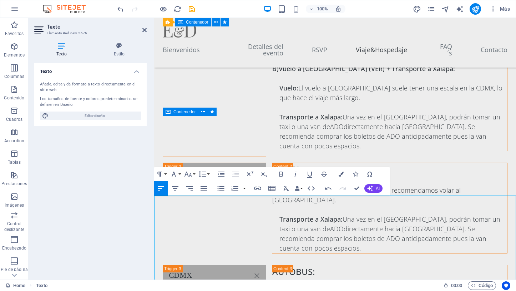
scroll to position [3038, 0]
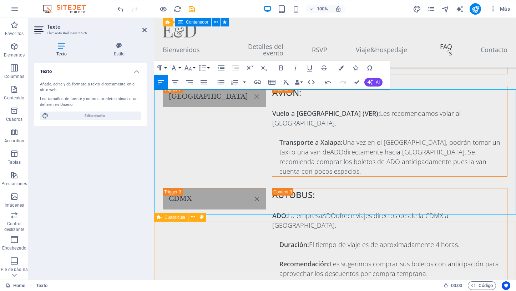
scroll to position [3088, 0]
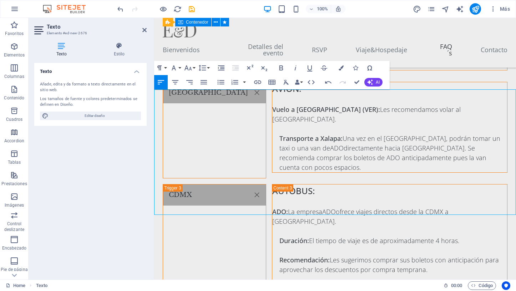
copy p "2281948046"
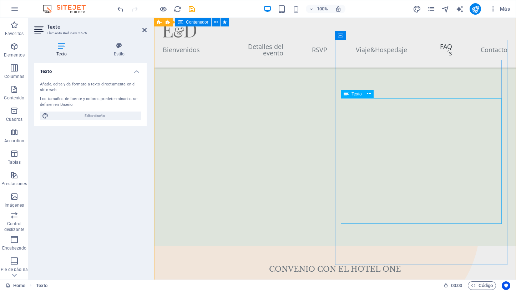
scroll to position [3671, 0]
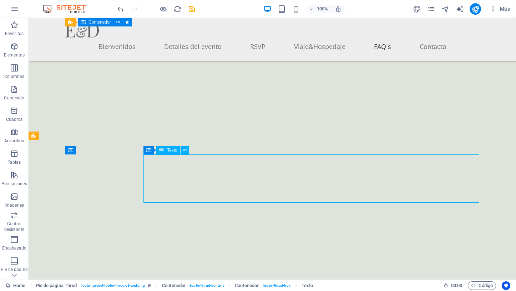
scroll to position [3720, 0]
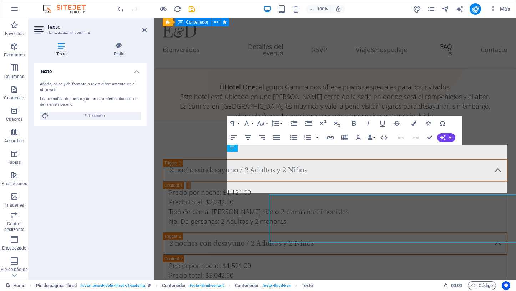
scroll to position [3661, 0]
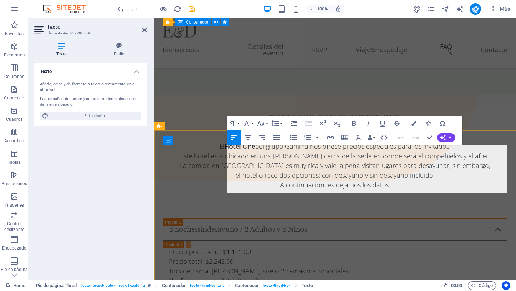
drag, startPoint x: 326, startPoint y: 170, endPoint x: 279, endPoint y: 170, distance: 46.8
copy strong "228 194 9046"
click at [332, 140] on icon "button" at bounding box center [330, 137] width 9 height 9
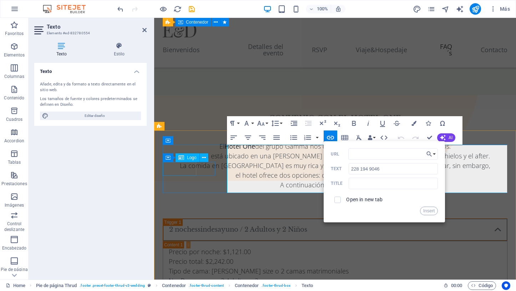
click at [192, 161] on div "Logo" at bounding box center [188, 157] width 24 height 9
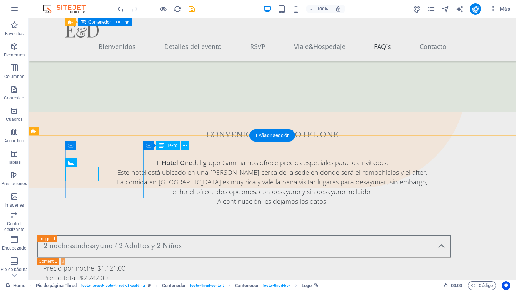
scroll to position [3705, 0]
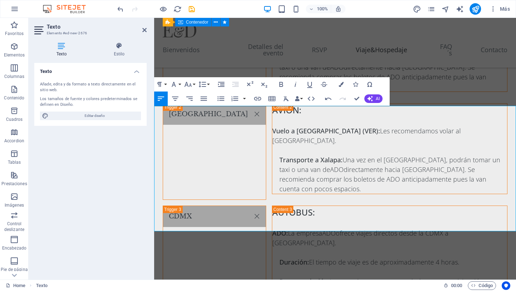
scroll to position [3072, 0]
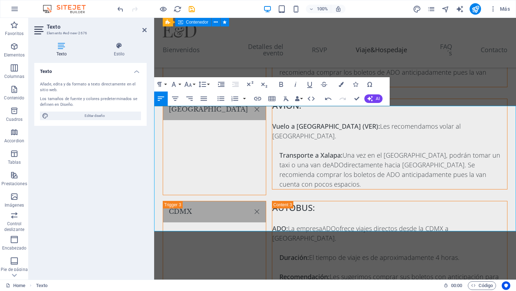
drag, startPoint x: 443, startPoint y: 226, endPoint x: 445, endPoint y: 232, distance: 6.2
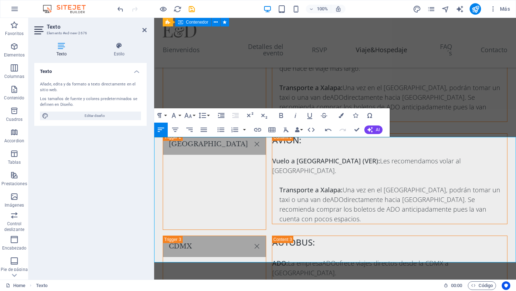
scroll to position [3019, 0]
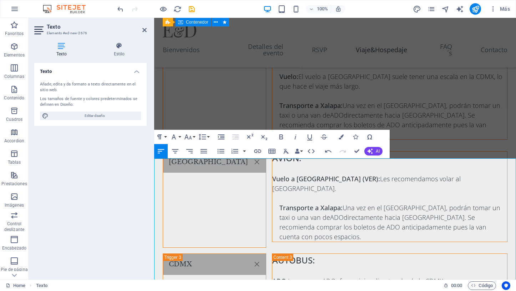
drag, startPoint x: 192, startPoint y: 183, endPoint x: 205, endPoint y: 189, distance: 14.2
drag, startPoint x: 310, startPoint y: 174, endPoint x: 314, endPoint y: 175, distance: 4.4
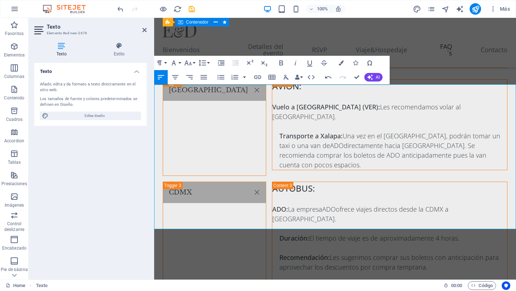
scroll to position [3097, 0]
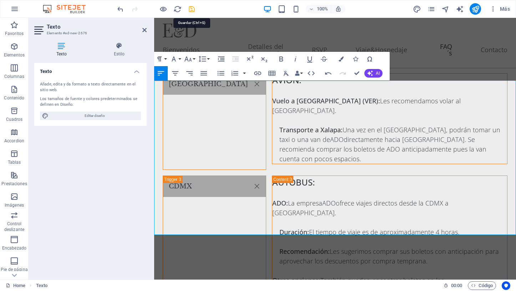
click at [190, 8] on icon "save" at bounding box center [192, 9] width 8 height 8
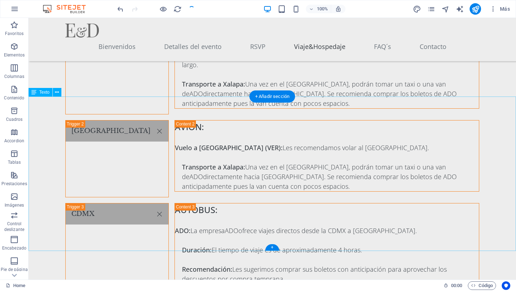
scroll to position [3150, 0]
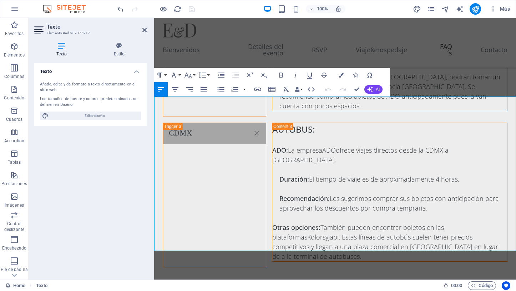
scroll to position [3081, 0]
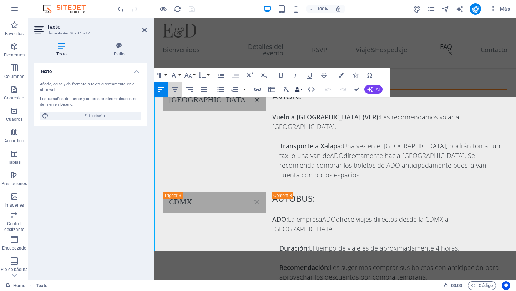
drag, startPoint x: 175, startPoint y: 87, endPoint x: 302, endPoint y: 95, distance: 127.4
click at [176, 87] on icon "button" at bounding box center [175, 89] width 9 height 9
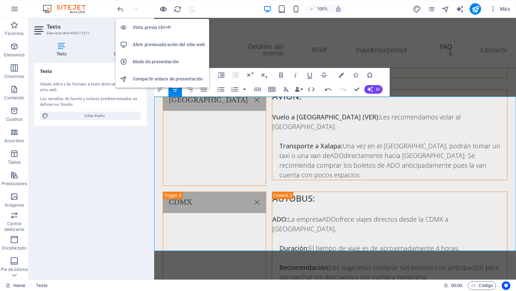
click at [160, 10] on icon "button" at bounding box center [163, 9] width 8 height 8
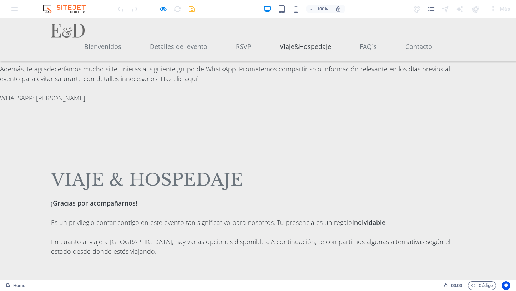
scroll to position [2456, 0]
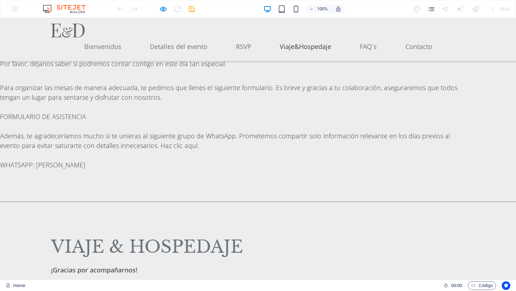
scroll to position [2395, 0]
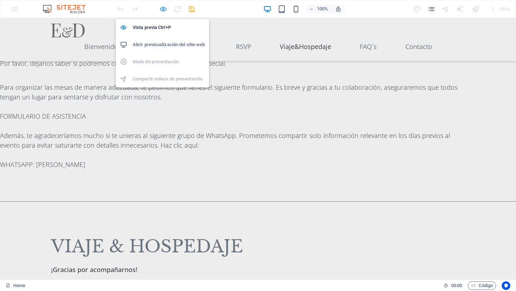
click at [164, 9] on icon "button" at bounding box center [163, 9] width 8 height 8
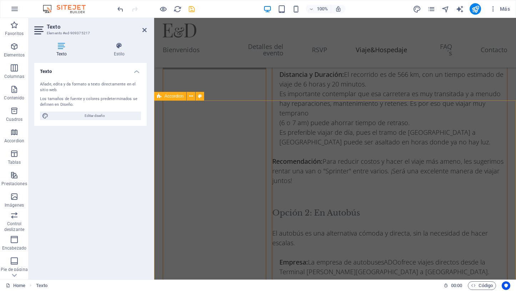
scroll to position [2571, 0]
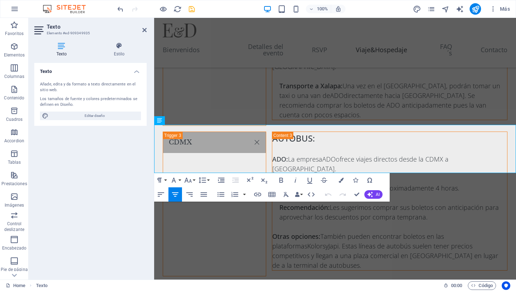
scroll to position [2499, 0]
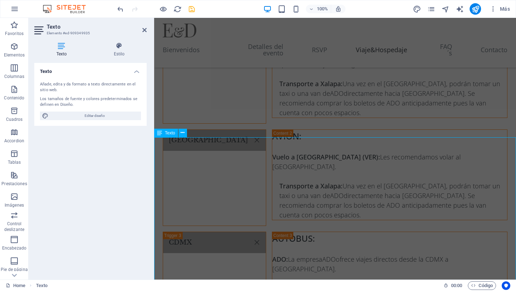
scroll to position [3042, 0]
click at [16, 46] on icon "button" at bounding box center [14, 46] width 9 height 9
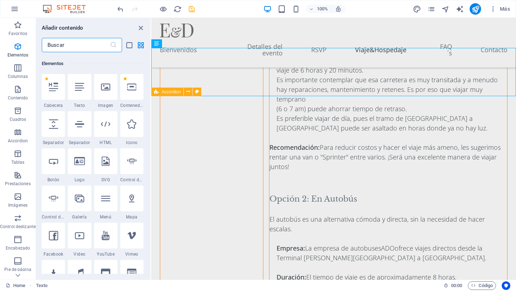
scroll to position [135, 0]
click at [18, 132] on icon "button" at bounding box center [18, 132] width 9 height 9
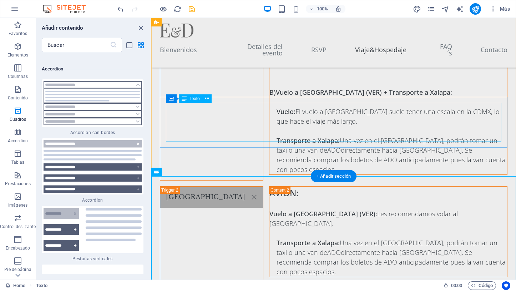
scroll to position [3008, 0]
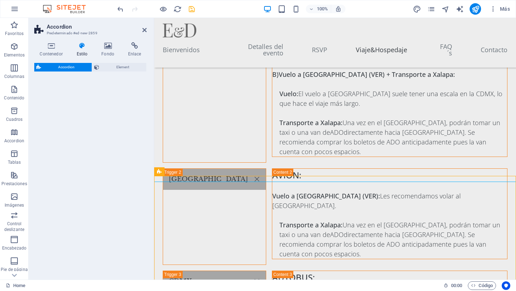
select select "rem"
select select "preset-accordion-v3-border"
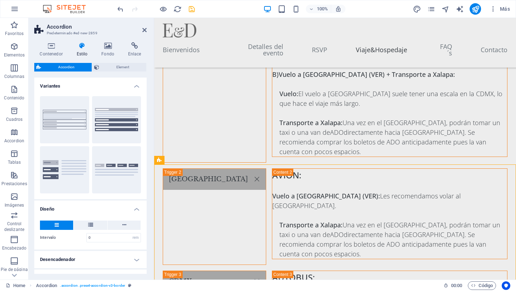
scroll to position [3040, 0]
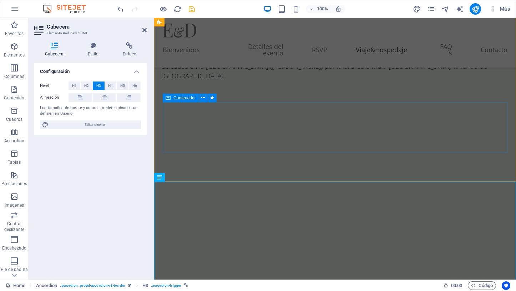
scroll to position [3483, 0]
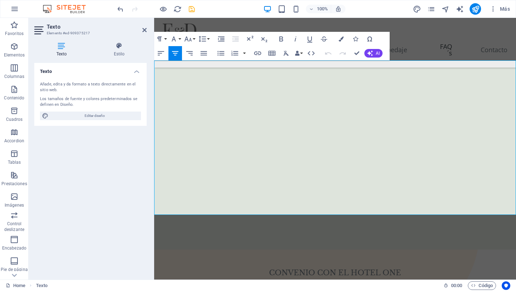
scroll to position [3467, 0]
copy div "El procedimiento para reservar este hotel es: 1. Elegir entre las opciones ofre…"
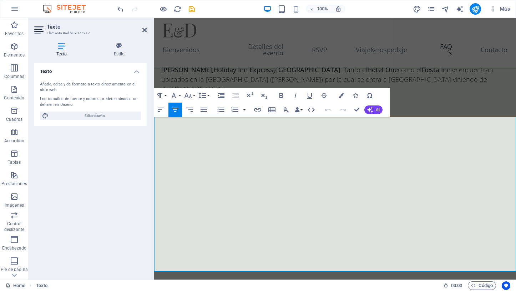
scroll to position [3406, 0]
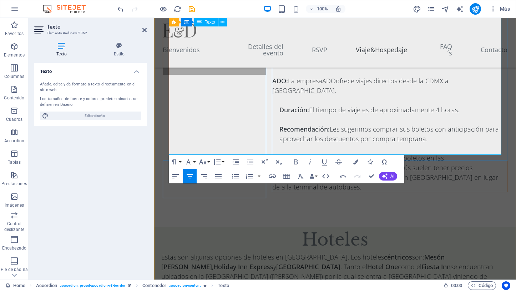
scroll to position [3266, 0]
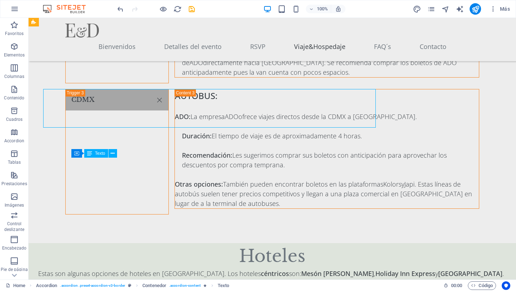
scroll to position [3335, 0]
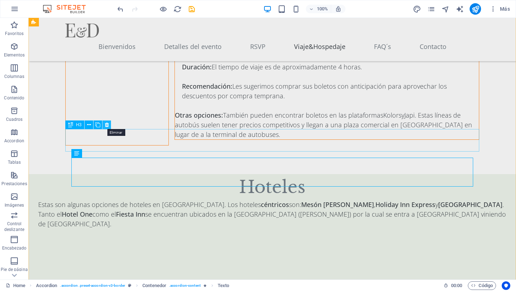
click at [106, 124] on icon at bounding box center [107, 124] width 4 height 7
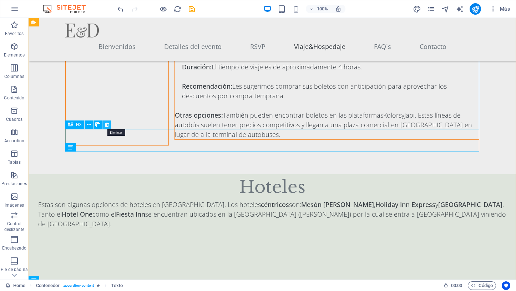
click at [107, 125] on icon at bounding box center [107, 124] width 4 height 7
click at [108, 124] on icon at bounding box center [107, 124] width 4 height 7
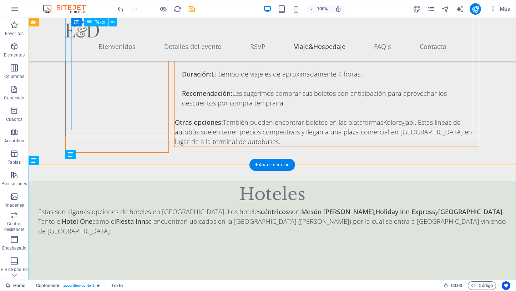
scroll to position [3328, 0]
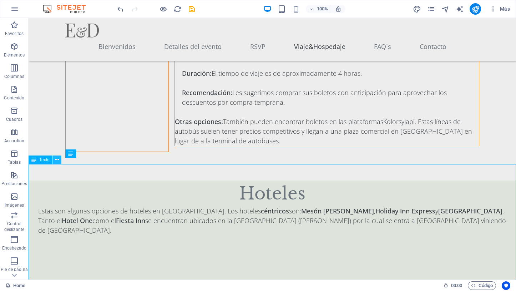
click at [58, 160] on icon at bounding box center [57, 159] width 4 height 7
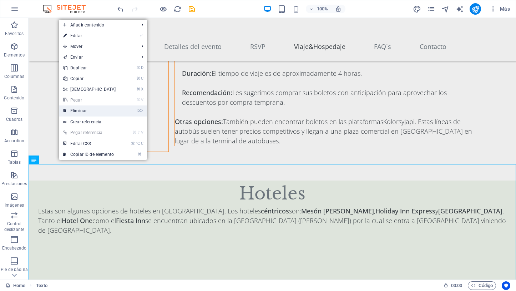
click at [83, 110] on link "⌦ Eliminar" at bounding box center [89, 110] width 61 height 11
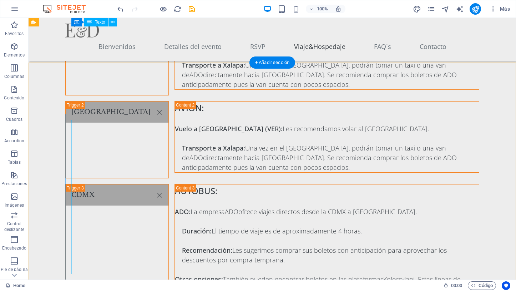
scroll to position [3157, 0]
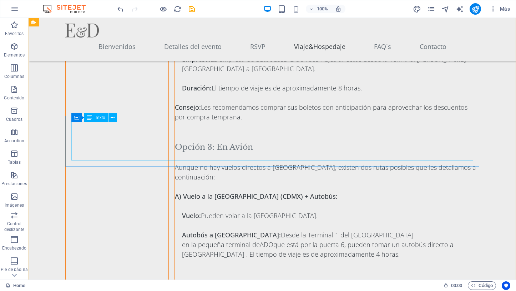
scroll to position [2887, 0]
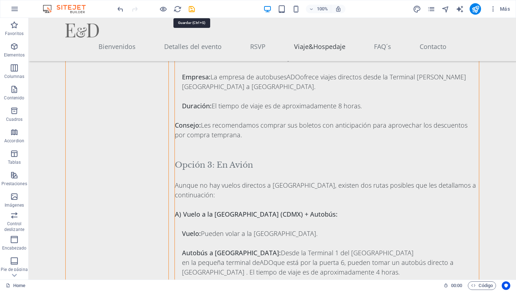
drag, startPoint x: 194, startPoint y: 8, endPoint x: 186, endPoint y: 11, distance: 8.8
click at [194, 9] on icon "save" at bounding box center [192, 9] width 8 height 8
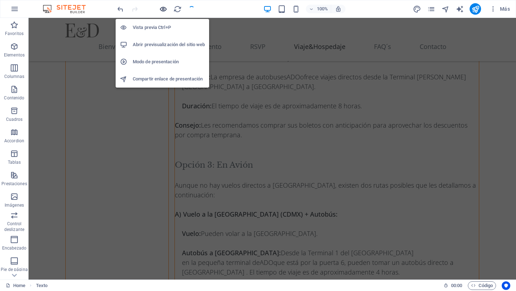
click at [164, 9] on icon "button" at bounding box center [163, 9] width 8 height 8
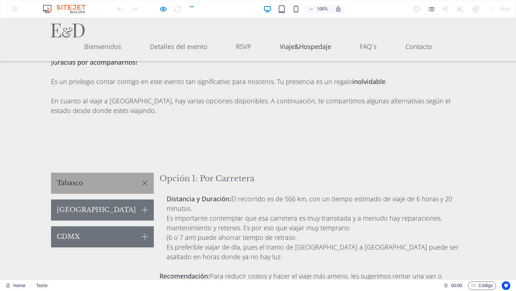
scroll to position [2598, 0]
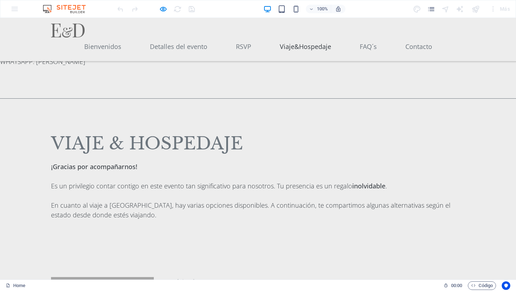
scroll to position [2495, 0]
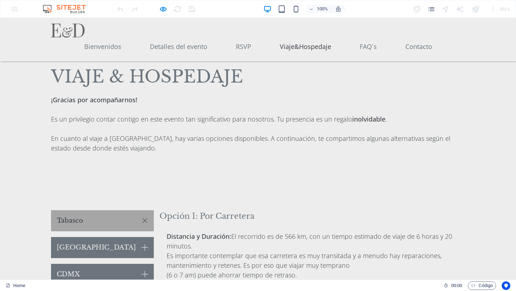
scroll to position [2589, 0]
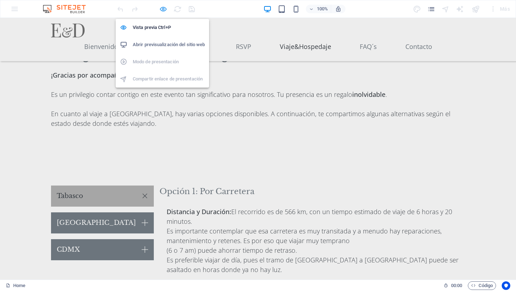
click at [163, 8] on icon "button" at bounding box center [163, 9] width 8 height 8
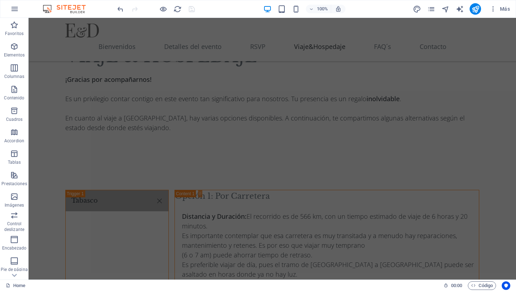
scroll to position [2742, 0]
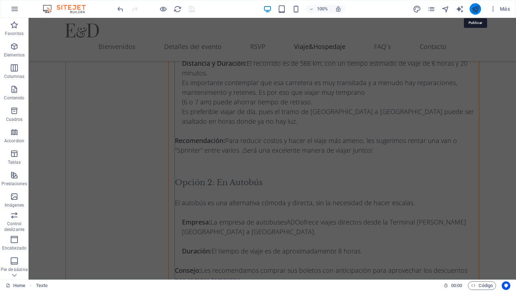
click at [473, 7] on icon "publish" at bounding box center [476, 9] width 8 height 8
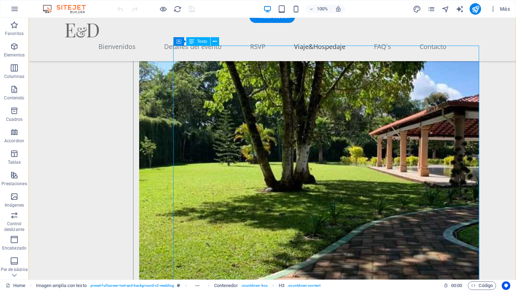
scroll to position [1579, 0]
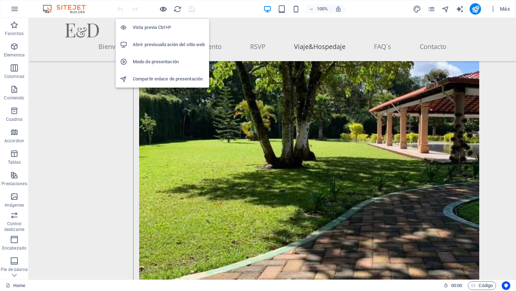
click at [163, 9] on icon "button" at bounding box center [163, 9] width 8 height 8
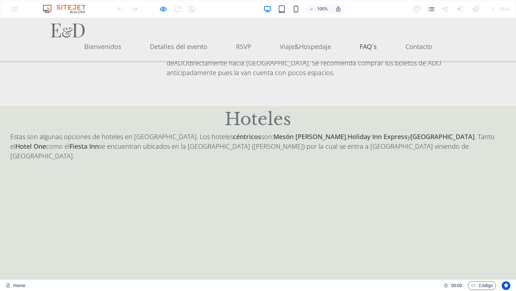
scroll to position [3305, 0]
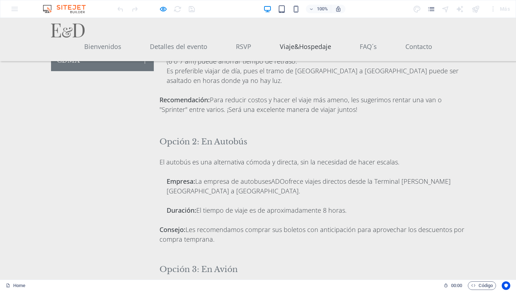
scroll to position [2792, 0]
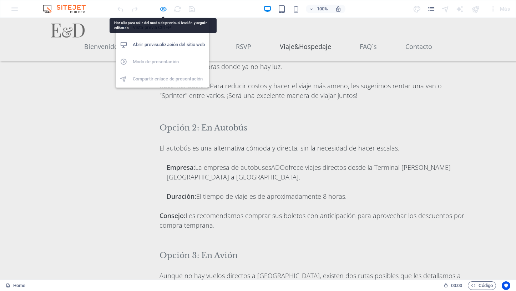
click at [162, 7] on icon "button" at bounding box center [163, 9] width 8 height 8
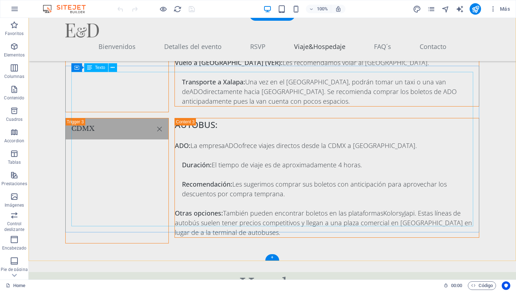
scroll to position [3265, 0]
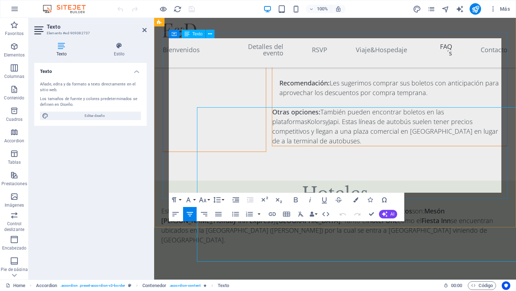
scroll to position [3196, 0]
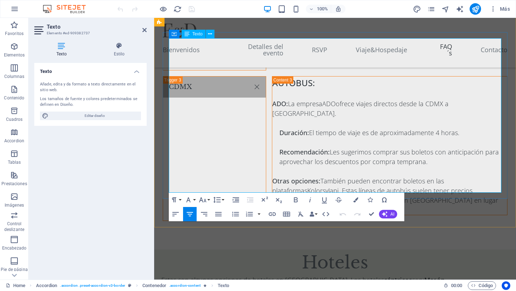
drag, startPoint x: 476, startPoint y: 178, endPoint x: 467, endPoint y: 181, distance: 9.6
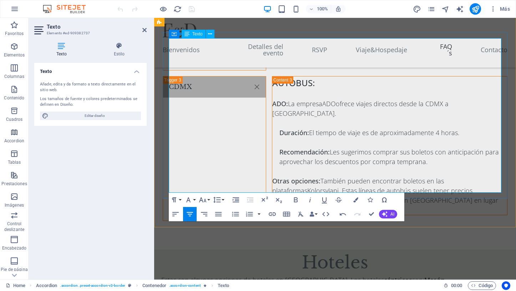
click at [271, 215] on icon "button" at bounding box center [272, 214] width 7 height 4
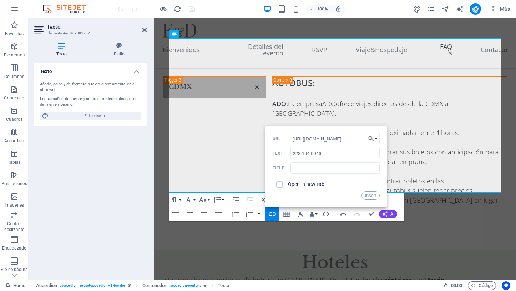
type input "https://wa.me/2281949046"
click at [298, 182] on label "Open in new tab" at bounding box center [306, 184] width 36 height 6
drag, startPoint x: 512, startPoint y: 157, endPoint x: 264, endPoint y: 138, distance: 248.9
click at [340, 166] on input "text" at bounding box center [335, 167] width 89 height 11
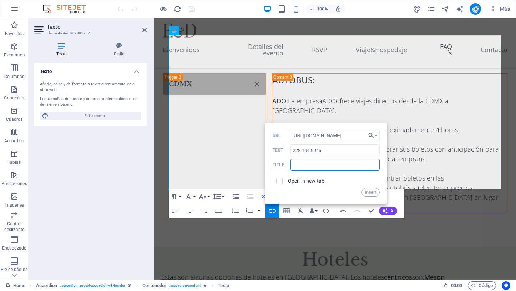
scroll to position [3199, 0]
type input "Erika WhatsApp"
click at [376, 191] on button "Insert" at bounding box center [371, 192] width 18 height 9
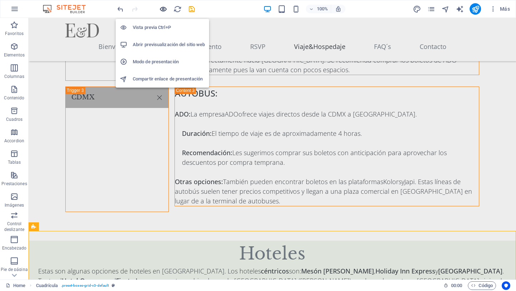
click at [166, 8] on icon "button" at bounding box center [163, 9] width 8 height 8
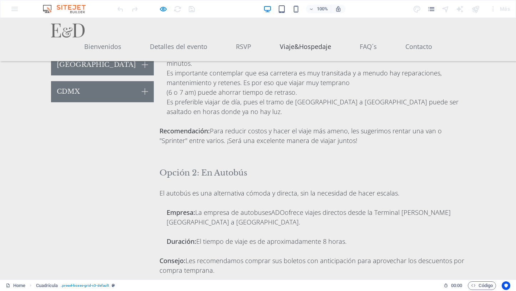
scroll to position [2709, 0]
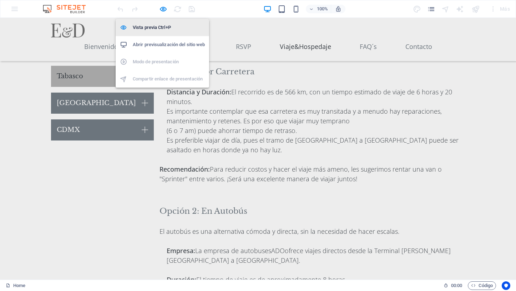
drag, startPoint x: 165, startPoint y: 8, endPoint x: 190, endPoint y: 26, distance: 30.4
click at [165, 8] on icon "button" at bounding box center [163, 9] width 8 height 8
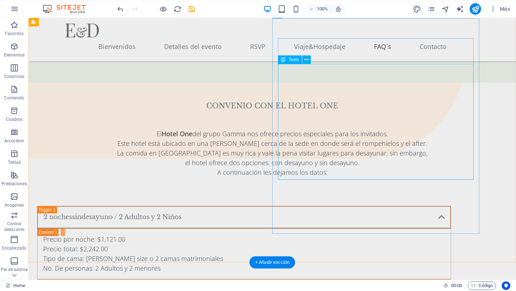
scroll to position [3841, 0]
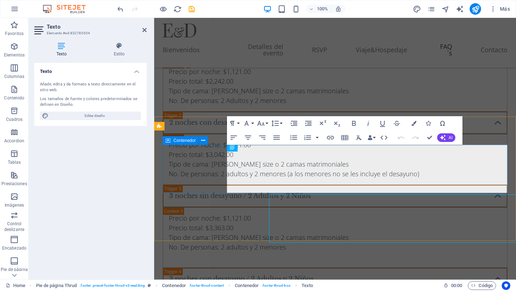
scroll to position [3782, 0]
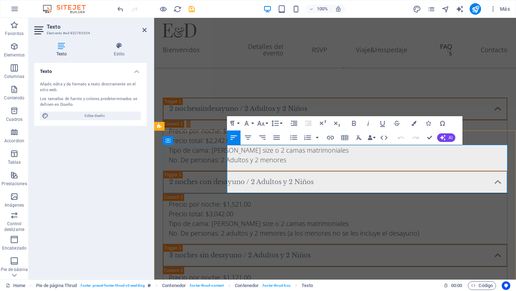
drag, startPoint x: 325, startPoint y: 170, endPoint x: 280, endPoint y: 169, distance: 45.0
click at [330, 136] on icon "button" at bounding box center [330, 137] width 9 height 9
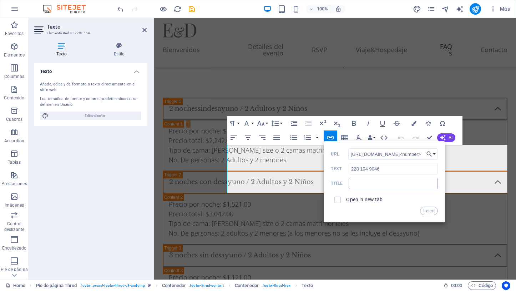
type input "https://wa.me/<number>"
click at [367, 183] on input "text" at bounding box center [393, 182] width 89 height 11
type input "Erika"
click at [336, 200] on input "checkbox" at bounding box center [336, 198] width 6 height 6
checkbox input "true"
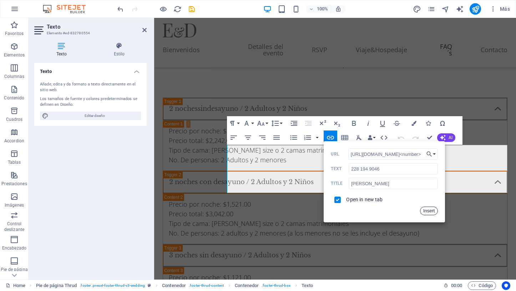
click at [431, 210] on button "Insert" at bounding box center [429, 210] width 18 height 9
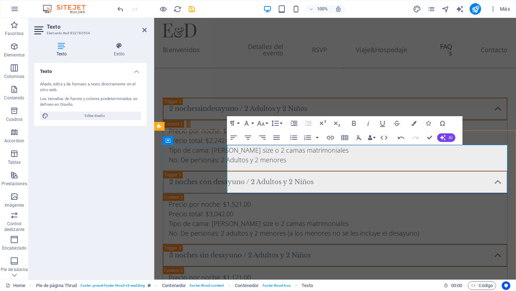
drag, startPoint x: 283, startPoint y: 179, endPoint x: 332, endPoint y: 180, distance: 49.3
type input "228 231 1965"
checkbox input "false"
click at [332, 137] on icon "button" at bounding box center [330, 137] width 9 height 9
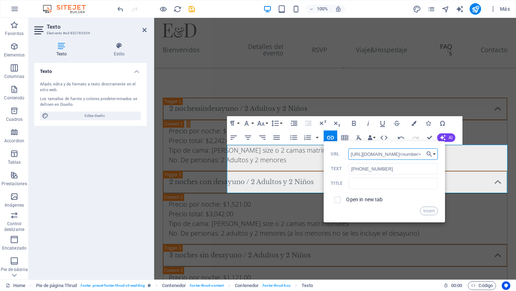
drag, startPoint x: 412, startPoint y: 154, endPoint x: 381, endPoint y: 152, distance: 31.5
click at [381, 152] on input "https://wa.me/<number>" at bounding box center [393, 153] width 90 height 11
type input "https://wa.me/2282311965"
click at [387, 185] on input "text" at bounding box center [393, 182] width 89 height 11
type input "Daniel"
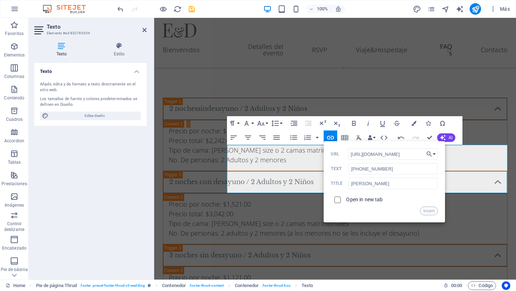
click at [336, 199] on input "checkbox" at bounding box center [336, 198] width 6 height 6
checkbox input "true"
drag, startPoint x: 427, startPoint y: 210, endPoint x: 273, endPoint y: 192, distance: 155.3
click at [427, 210] on button "Insert" at bounding box center [429, 210] width 18 height 9
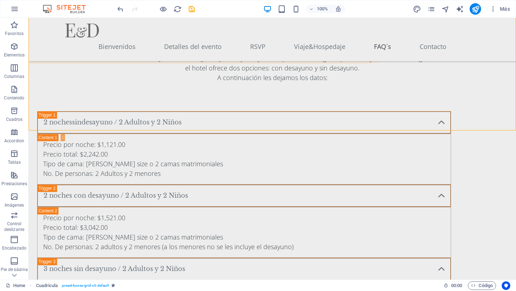
click at [194, 10] on icon "save" at bounding box center [192, 9] width 8 height 8
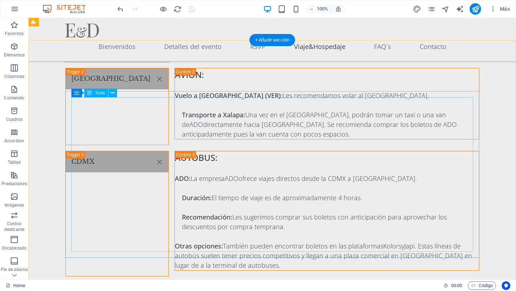
scroll to position [3202, 0]
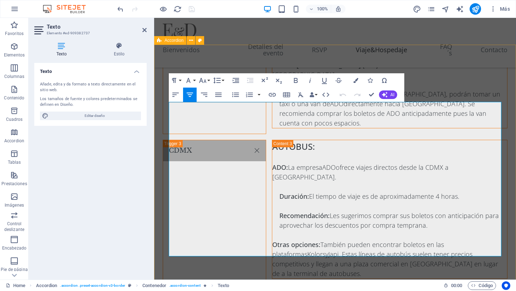
drag, startPoint x: 258, startPoint y: 107, endPoint x: 511, endPoint y: 246, distance: 288.0
copy div "El procedimiento para reservar este hotel es: 1. Elegir entre las opciones ofre…"
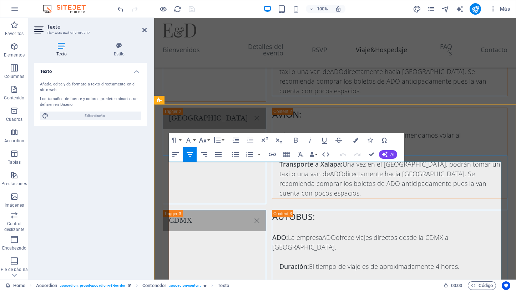
scroll to position [3056, 0]
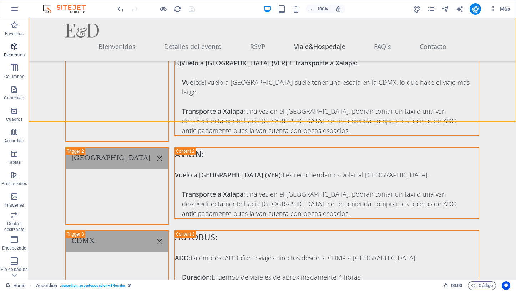
click at [13, 46] on icon "button" at bounding box center [14, 46] width 9 height 9
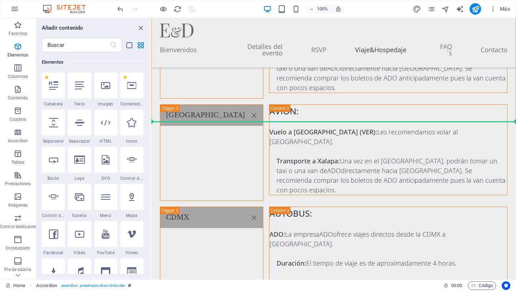
scroll to position [3056, 0]
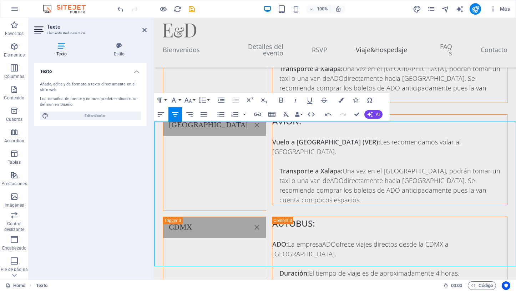
drag, startPoint x: 271, startPoint y: 128, endPoint x: 512, endPoint y: 257, distance: 273.8
click at [193, 100] on button "Font Size" at bounding box center [190, 100] width 14 height 14
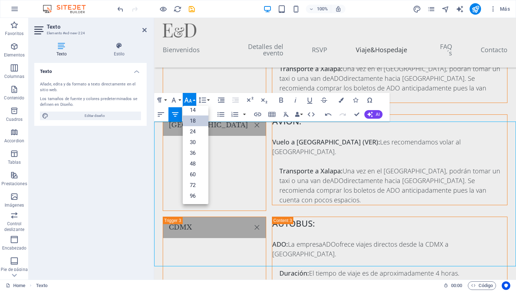
scroll to position [57, 0]
click at [193, 112] on link "14" at bounding box center [196, 110] width 26 height 11
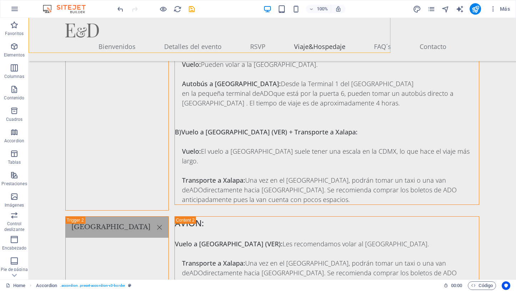
scroll to position [3125, 0]
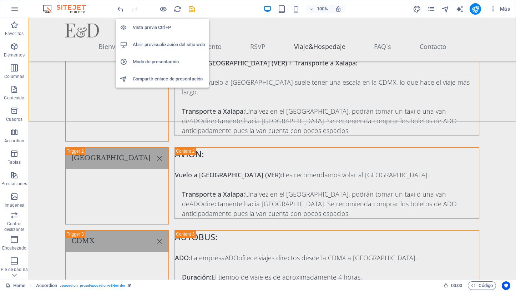
click at [164, 8] on icon "button" at bounding box center [163, 9] width 8 height 8
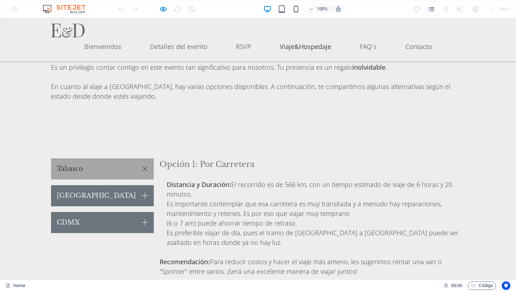
scroll to position [2621, 0]
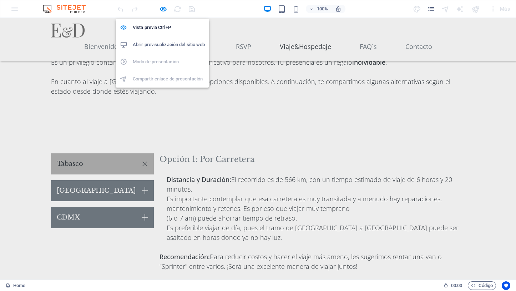
click at [163, 8] on icon "button" at bounding box center [163, 9] width 8 height 8
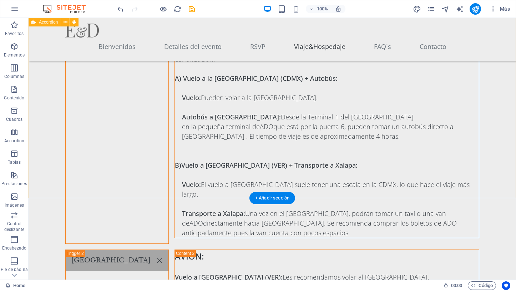
scroll to position [3050, 0]
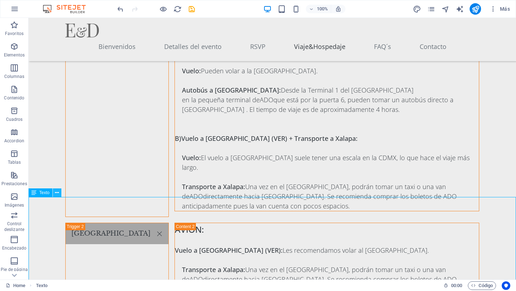
click at [57, 193] on icon at bounding box center [57, 192] width 4 height 7
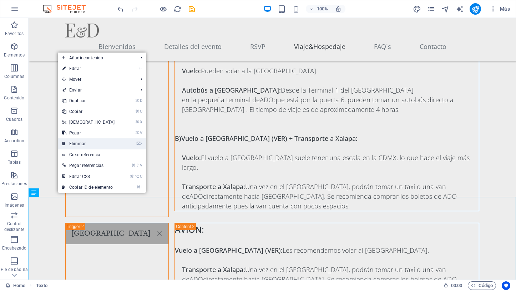
click at [95, 143] on link "⌦ Eliminar" at bounding box center [88, 143] width 61 height 11
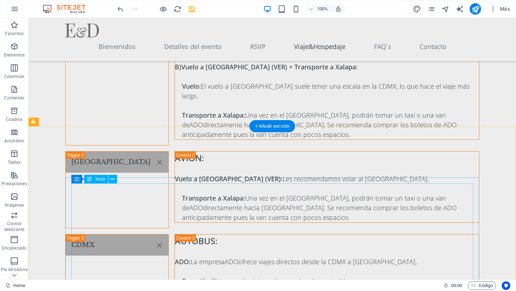
scroll to position [3122, 0]
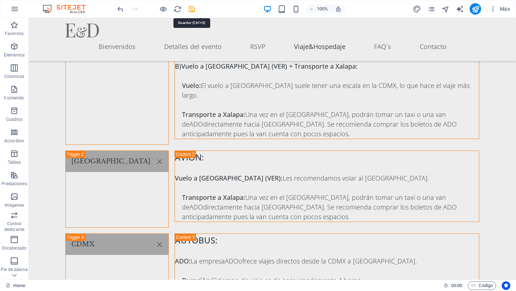
drag, startPoint x: 190, startPoint y: 8, endPoint x: 175, endPoint y: 16, distance: 16.9
click at [190, 8] on icon "save" at bounding box center [192, 9] width 8 height 8
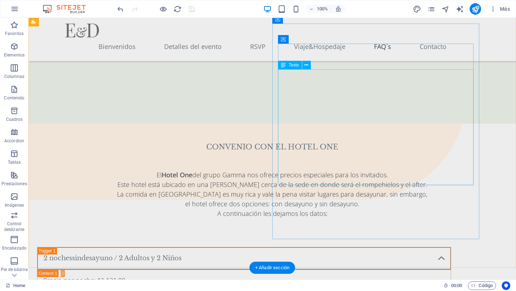
scroll to position [3699, 0]
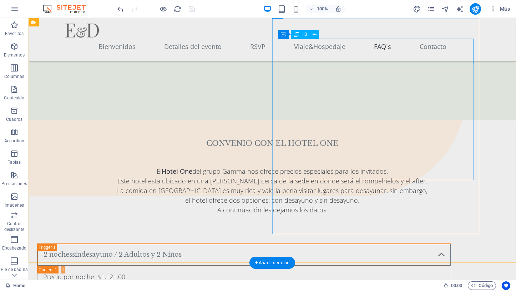
drag, startPoint x: 360, startPoint y: 57, endPoint x: 365, endPoint y: 58, distance: 4.4
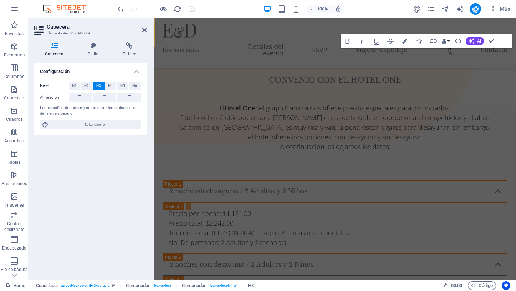
scroll to position [3630, 0]
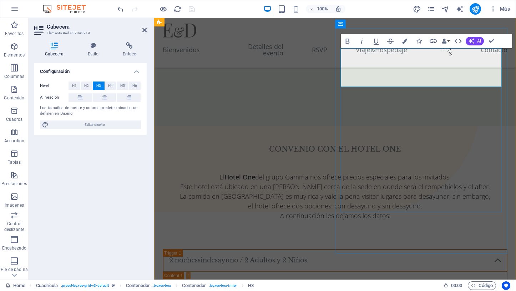
drag, startPoint x: 412, startPoint y: 66, endPoint x: 448, endPoint y: 71, distance: 36.1
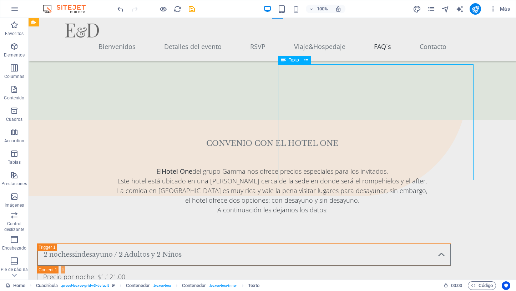
drag, startPoint x: 301, startPoint y: 78, endPoint x: 323, endPoint y: 80, distance: 22.2
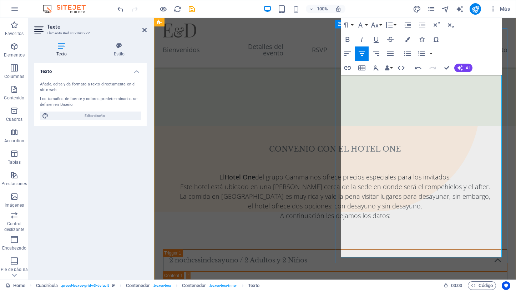
drag, startPoint x: 414, startPoint y: 127, endPoint x: 374, endPoint y: 126, distance: 40.4
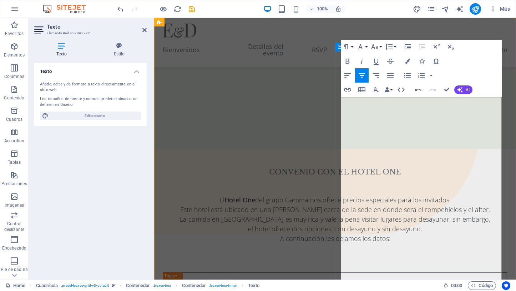
scroll to position [3602, 0]
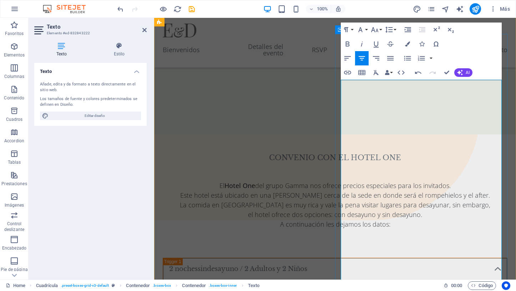
scroll to position [3620, 0]
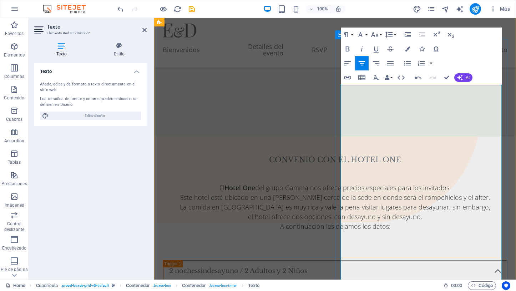
drag, startPoint x: 365, startPoint y: 140, endPoint x: 457, endPoint y: 149, distance: 92.6
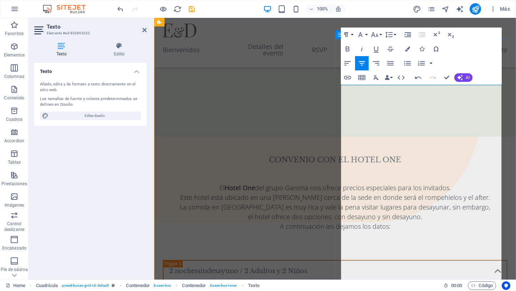
copy p "A partir de las 15.30 hasta las 21.30 pm. Comida informal."
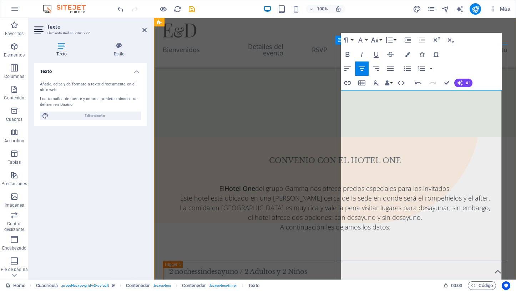
scroll to position [3614, 0]
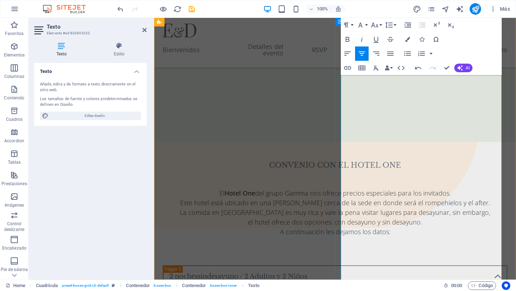
scroll to position [3650, 0]
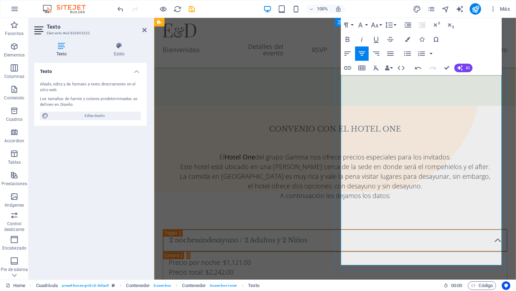
scroll to position [3651, 0]
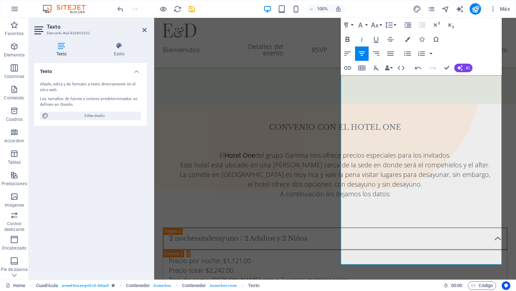
click at [347, 39] on icon "button" at bounding box center [347, 39] width 9 height 9
drag, startPoint x: 350, startPoint y: 39, endPoint x: 357, endPoint y: 41, distance: 8.2
click at [350, 39] on icon "button" at bounding box center [347, 39] width 9 height 9
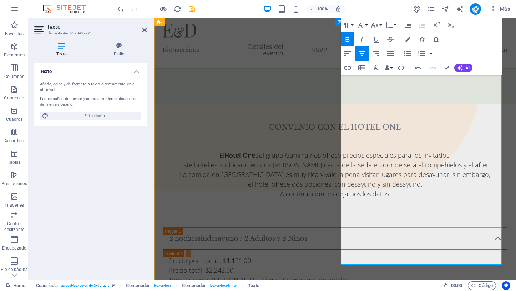
drag, startPoint x: 412, startPoint y: 161, endPoint x: 417, endPoint y: 170, distance: 9.9
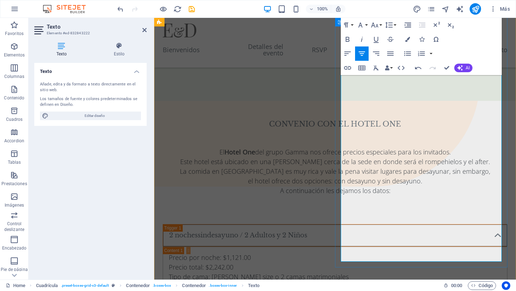
scroll to position [3656, 0]
click at [191, 10] on icon "save" at bounding box center [192, 9] width 8 height 8
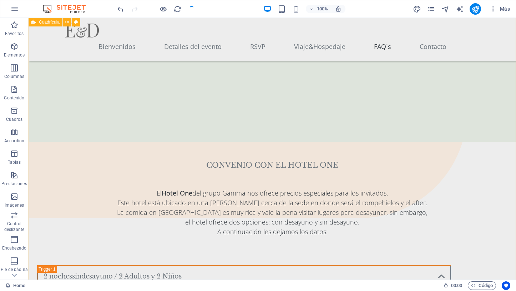
scroll to position [3678, 0]
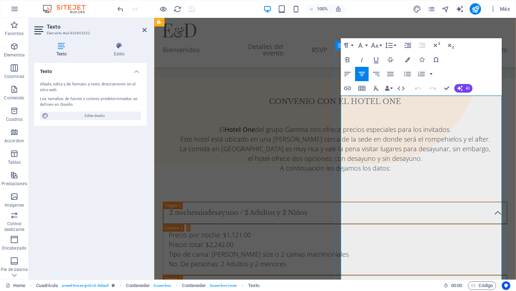
scroll to position [3609, 0]
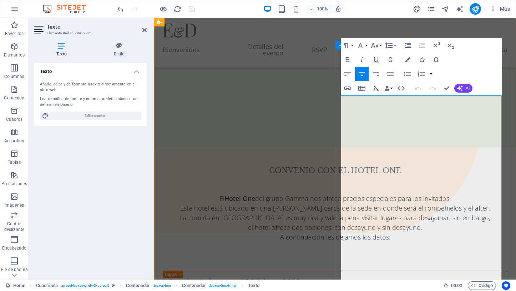
drag, startPoint x: 490, startPoint y: 111, endPoint x: 478, endPoint y: 111, distance: 11.8
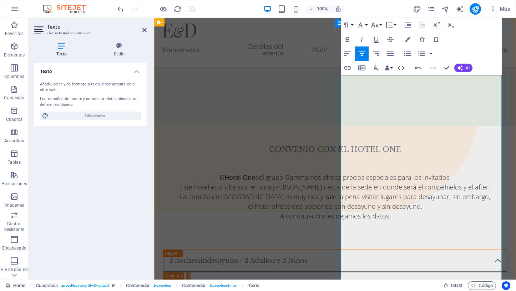
scroll to position [3633, 0]
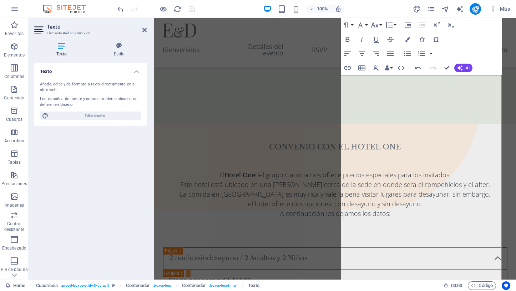
click at [201, 8] on div "100% Más" at bounding box center [314, 8] width 397 height 11
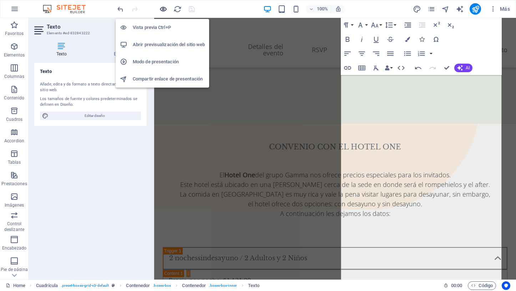
click at [166, 6] on icon "button" at bounding box center [163, 9] width 8 height 8
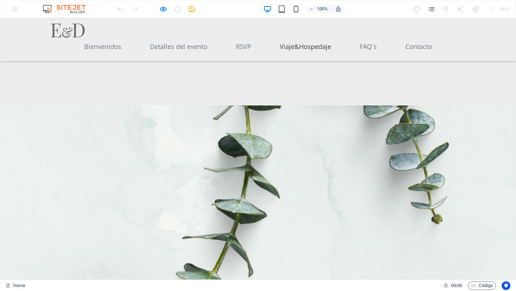
scroll to position [1960, 0]
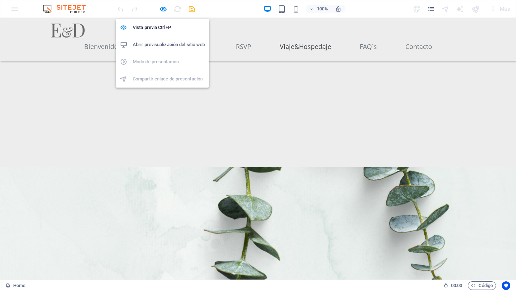
drag, startPoint x: 165, startPoint y: 9, endPoint x: 182, endPoint y: 8, distance: 17.5
click at [165, 9] on icon "button" at bounding box center [163, 9] width 8 height 8
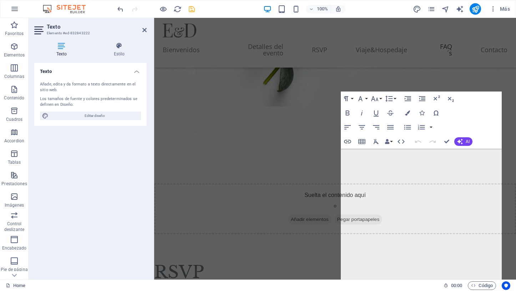
scroll to position [3556, 0]
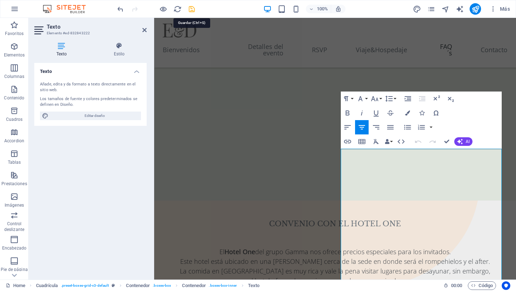
click at [191, 8] on icon "save" at bounding box center [192, 9] width 8 height 8
click at [475, 7] on icon "publish" at bounding box center [476, 9] width 8 height 8
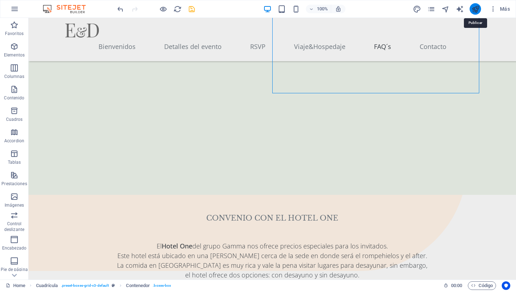
click at [479, 11] on icon "publish" at bounding box center [476, 9] width 8 height 8
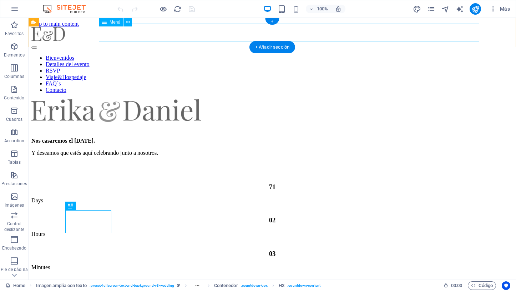
click at [342, 55] on nav "Bienvenidos Detalles del evento RSVP Viaje&Hospedaje FAQ´s Contacto" at bounding box center [272, 74] width 482 height 39
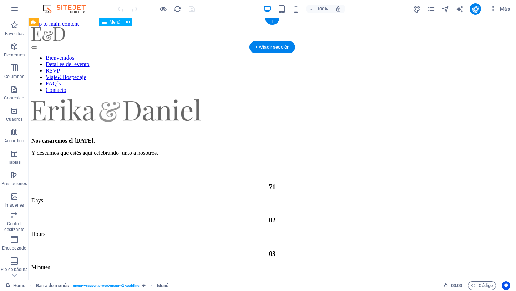
click at [342, 55] on nav "Bienvenidos Detalles del evento RSVP Viaje&Hospedaje FAQ´s Contacto" at bounding box center [272, 74] width 482 height 39
select select
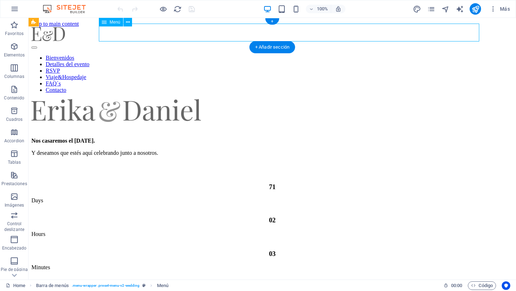
select select
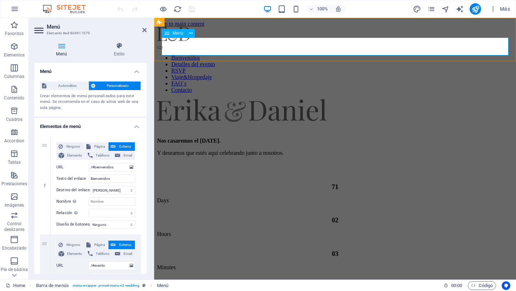
click at [378, 55] on nav "Bienvenidos Detalles del evento RSVP Viaje&Hospedaje FAQ´s Contacto" at bounding box center [335, 74] width 356 height 39
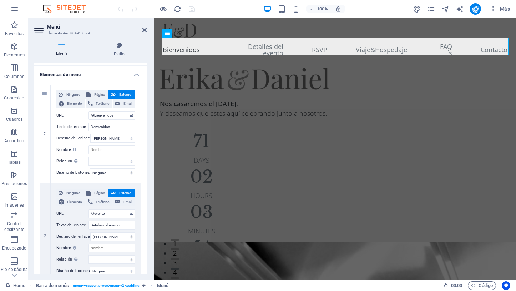
scroll to position [53, 0]
click at [376, 49] on nav "Bienvenidos Detalles del evento RSVP Viaje&Hospedaje FAQ´s Contacto" at bounding box center [335, 49] width 345 height 24
click at [375, 45] on nav "Bienvenidos Detalles del evento RSVP Viaje&Hospedaje FAQ´s Contacto" at bounding box center [335, 49] width 345 height 24
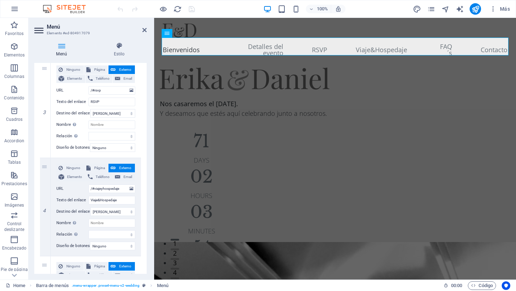
scroll to position [271, 0]
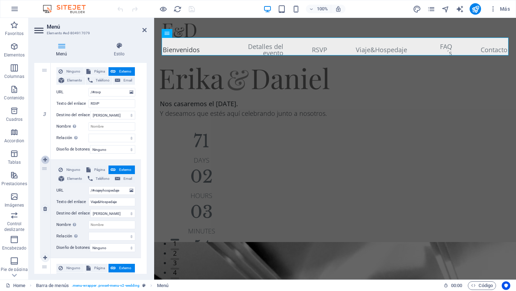
click at [44, 159] on icon at bounding box center [45, 159] width 4 height 5
select select
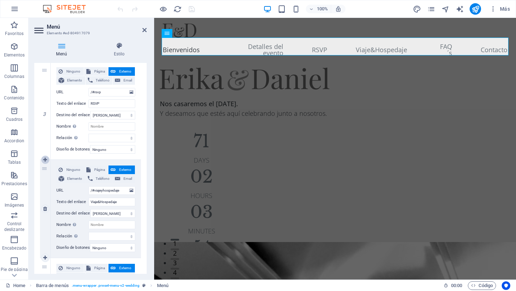
type input "/#viajeyhospedaje"
type input "Viaje&Hospedaje"
select select
type input "/#Faq"
type input "FAQ´s"
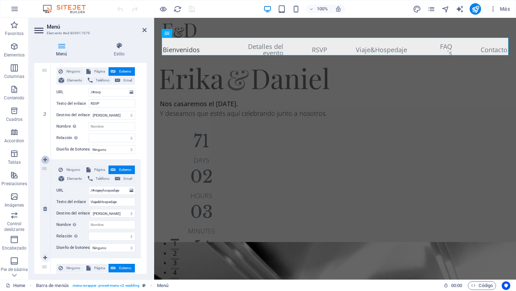
select select
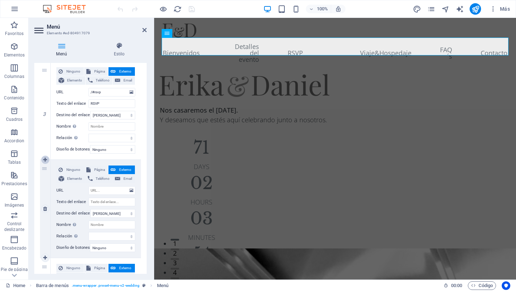
select select
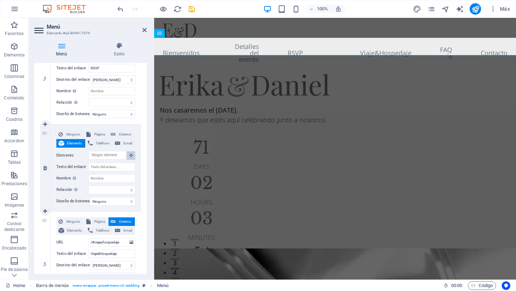
scroll to position [312, 0]
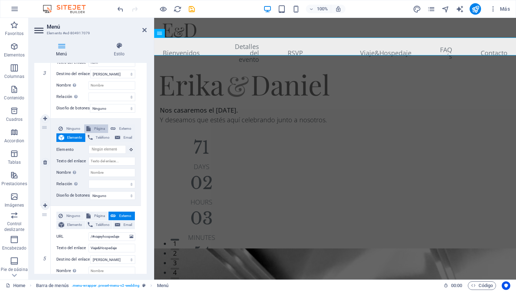
click at [99, 127] on span "Página" at bounding box center [100, 128] width 14 height 9
select select
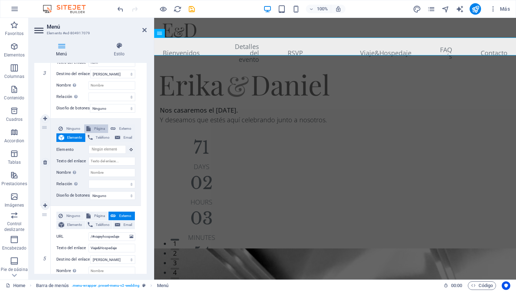
select select
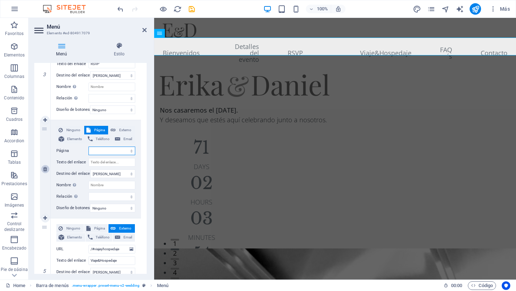
scroll to position [311, 0]
click at [118, 8] on icon "undo" at bounding box center [120, 9] width 8 height 8
select select
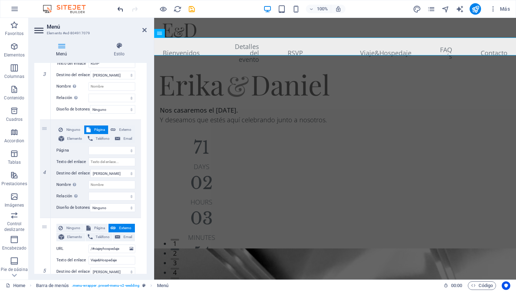
select select
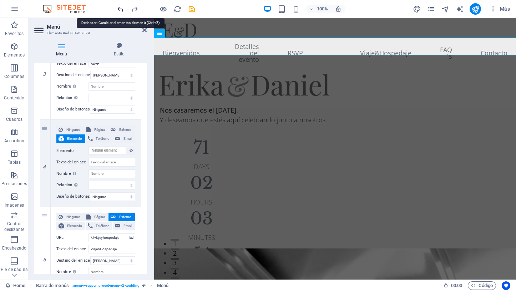
click at [121, 9] on icon "undo" at bounding box center [120, 9] width 8 height 8
select select
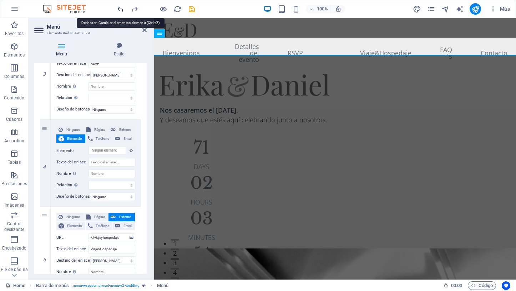
select select
click at [121, 9] on icon "undo" at bounding box center [120, 9] width 8 height 8
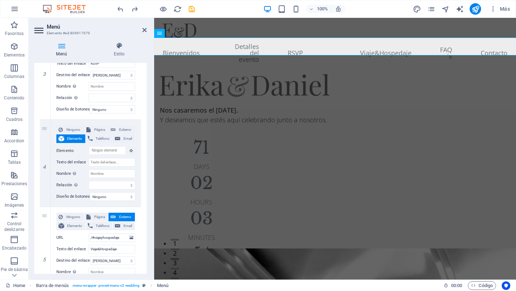
select select
type input "/#viajeyhospedaje"
type input "Viaje&Hospedaje"
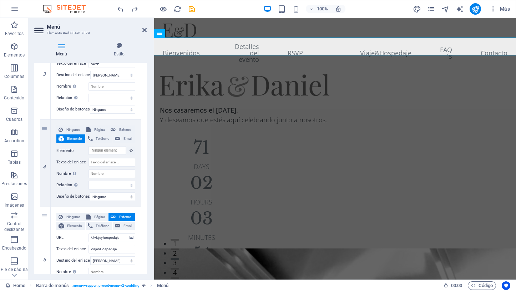
select select
type input "/#Faq"
type input "FAQ´s"
select select
type input "/#contacto"
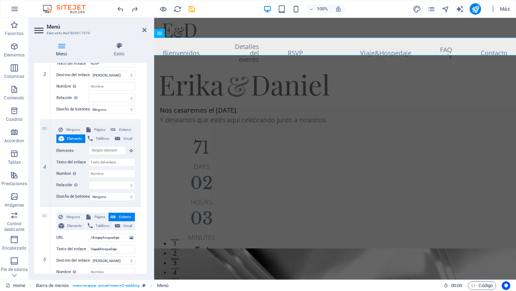
type input "Contacto"
select select
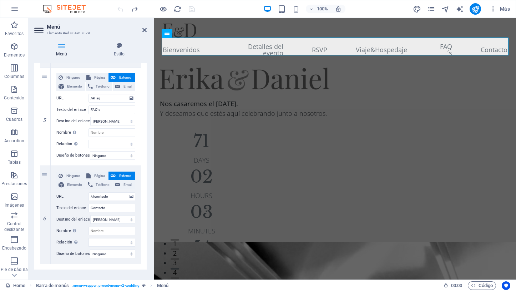
scroll to position [476, 0]
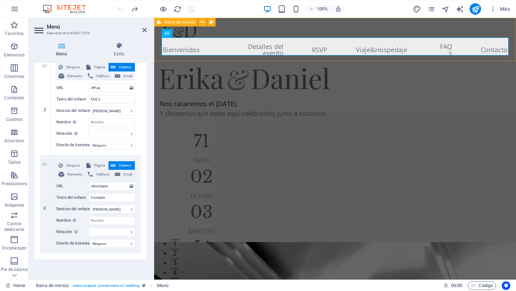
click at [478, 27] on div "Bienvenidos Detalles del evento RSVP Viaje&Hospedaje FAQ´s Contacto" at bounding box center [335, 43] width 362 height 50
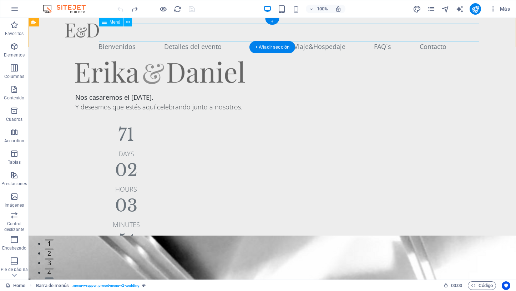
click at [327, 37] on nav "Bienvenidos Detalles del evento RSVP Viaje&Hospedaje FAQ´s Contacto" at bounding box center [272, 46] width 414 height 18
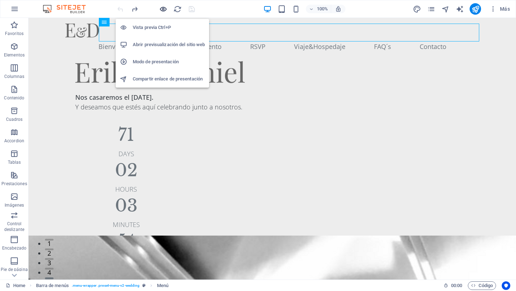
click at [162, 11] on icon "button" at bounding box center [163, 9] width 8 height 8
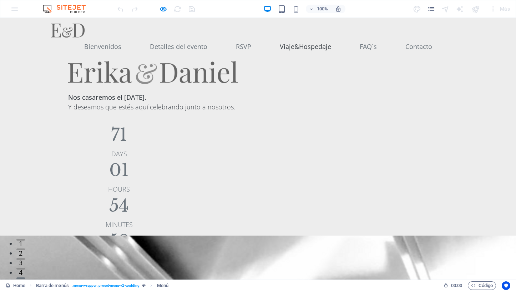
click at [331, 37] on link "Viaje&Hospedaje" at bounding box center [305, 46] width 51 height 18
click at [326, 37] on link "Viaje&Hospedaje" at bounding box center [305, 46] width 51 height 18
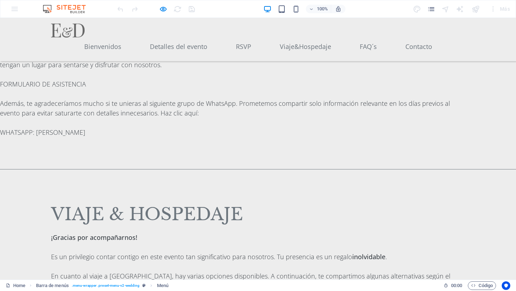
scroll to position [2431, 0]
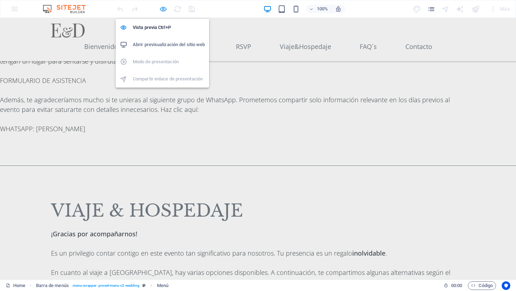
click at [163, 9] on icon "button" at bounding box center [163, 9] width 8 height 8
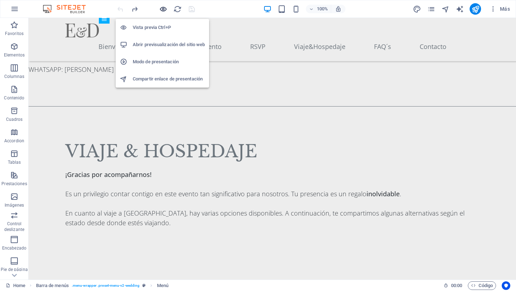
scroll to position [2645, 0]
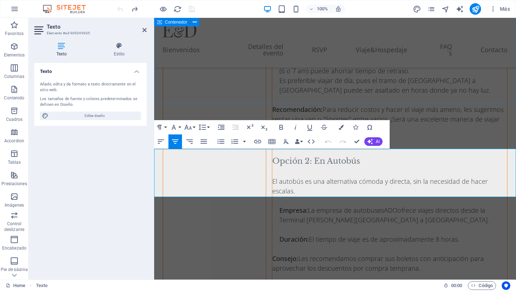
scroll to position [2475, 0]
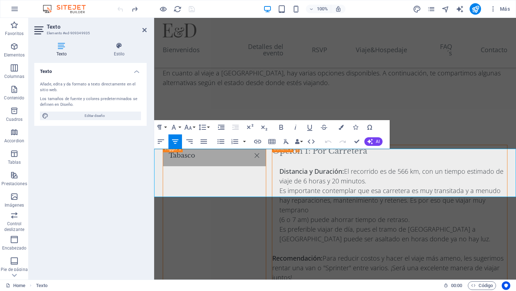
copy div "El Hotel One del grupo Gamma nos ofrece precios especiales para los invitados. …"
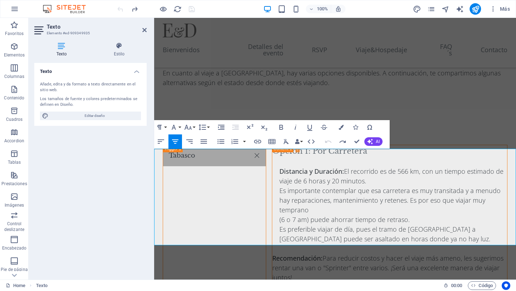
scroll to position [4004, 0]
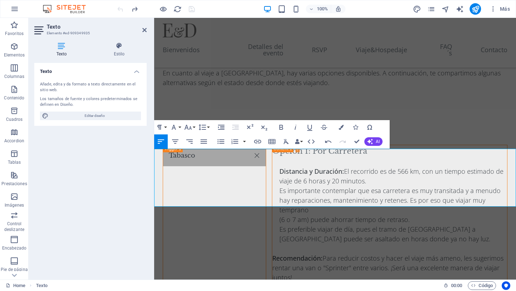
drag, startPoint x: 177, startPoint y: 141, endPoint x: 184, endPoint y: 144, distance: 7.4
click at [177, 141] on icon "button" at bounding box center [175, 141] width 9 height 9
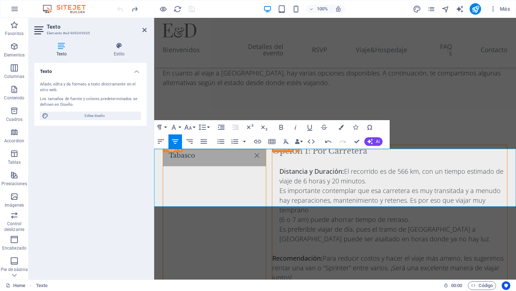
drag, startPoint x: 412, startPoint y: 154, endPoint x: 166, endPoint y: 150, distance: 245.7
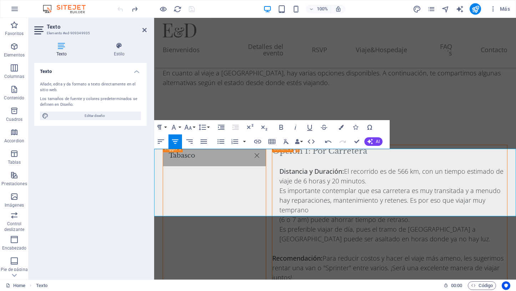
drag, startPoint x: 470, startPoint y: 154, endPoint x: 307, endPoint y: 151, distance: 162.8
click at [281, 127] on icon "button" at bounding box center [282, 127] width 4 height 5
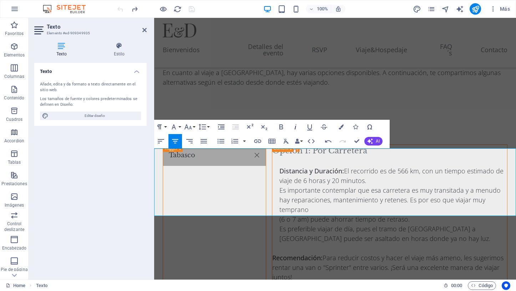
click at [295, 127] on icon "button" at bounding box center [295, 126] width 9 height 9
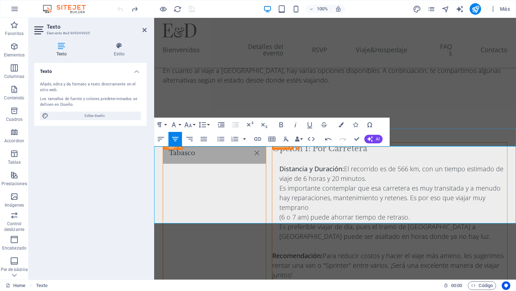
drag, startPoint x: 432, startPoint y: 199, endPoint x: 184, endPoint y: 150, distance: 252.9
copy div "El Hotel One del grupo Gamma nos ofrece una tarifa especial para los invitados …"
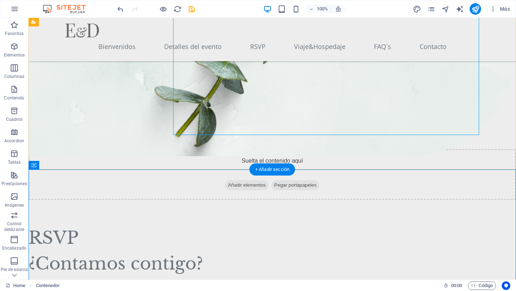
scroll to position [2174, 0]
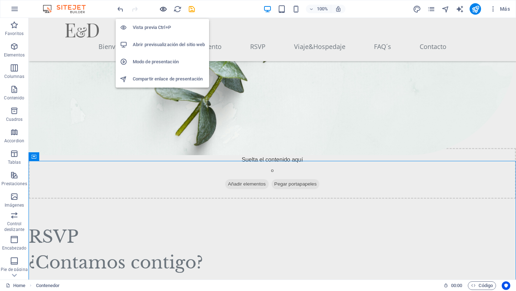
click at [165, 10] on icon "button" at bounding box center [163, 9] width 8 height 8
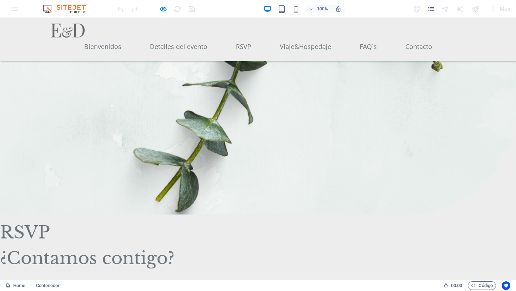
scroll to position [2104, 0]
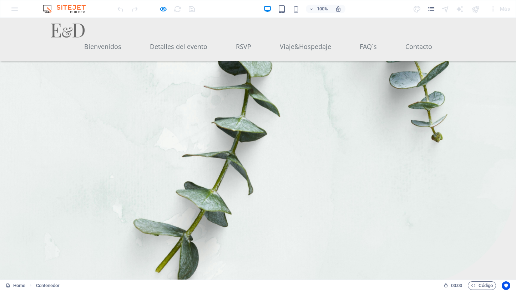
drag, startPoint x: 432, startPoint y: 84, endPoint x: 441, endPoint y: 86, distance: 8.5
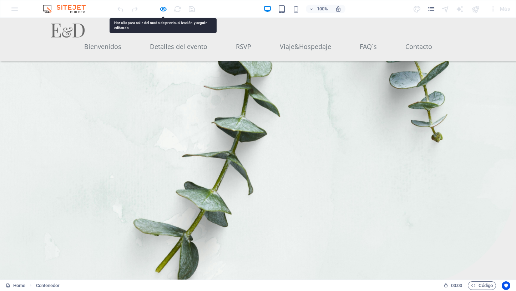
drag, startPoint x: 416, startPoint y: 85, endPoint x: 446, endPoint y: 86, distance: 30.4
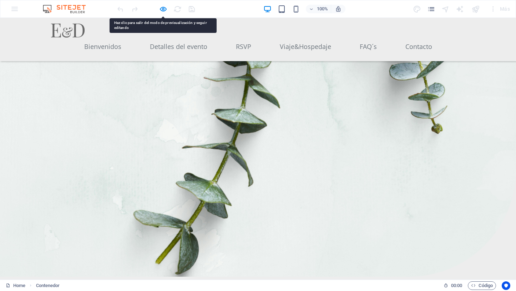
copy strong "Hotel One"
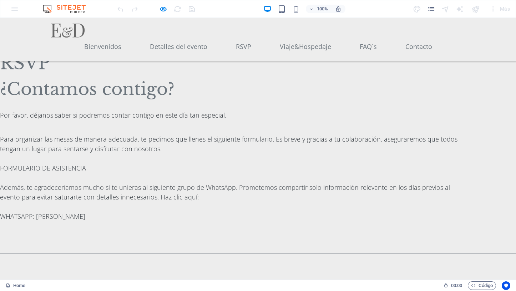
scroll to position [2345, 0]
drag, startPoint x: 134, startPoint y: 137, endPoint x: 165, endPoint y: 139, distance: 30.7
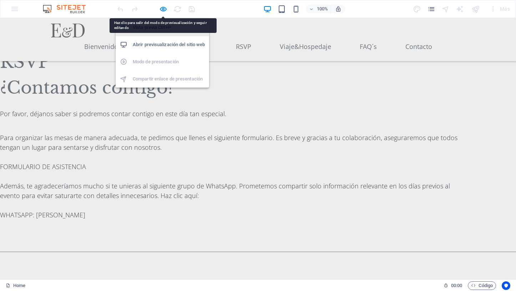
drag, startPoint x: 165, startPoint y: 7, endPoint x: 164, endPoint y: 33, distance: 25.8
click at [165, 8] on icon "button" at bounding box center [163, 9] width 8 height 8
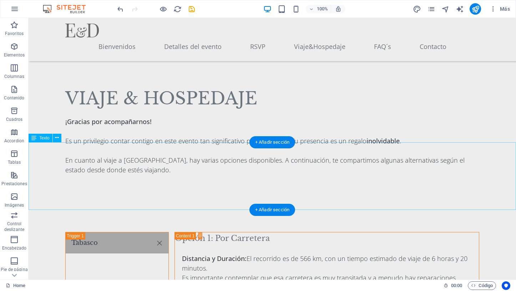
scroll to position [2555, 0]
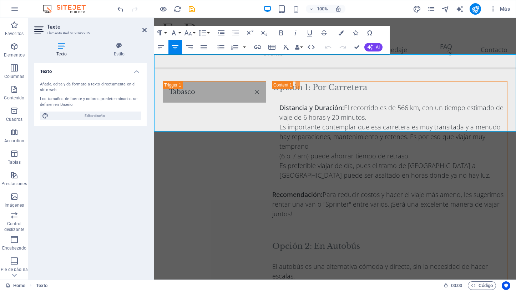
scroll to position [2533, 0]
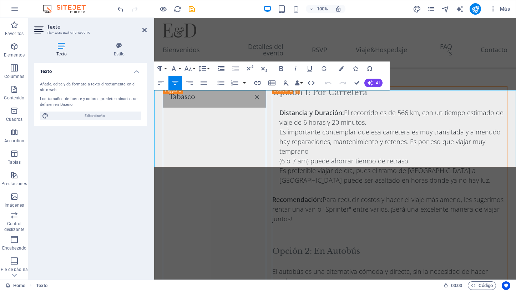
drag, startPoint x: 211, startPoint y: 95, endPoint x: 256, endPoint y: 92, distance: 45.1
click at [260, 84] on icon "button" at bounding box center [258, 83] width 9 height 9
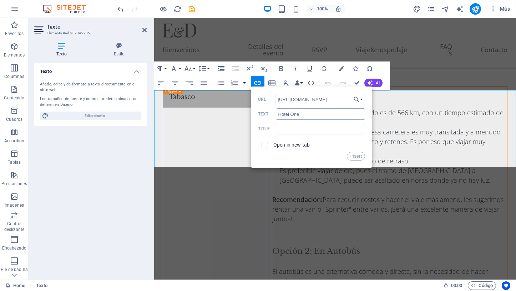
scroll to position [0, 125]
type input "https://www.fiestamericanatravelty.com/one-hoteles/hoteles/one-xalapa-las-anima…"
click at [306, 130] on input "text" at bounding box center [320, 128] width 89 height 11
type input "Hotel One Boda Erika&Daniel"
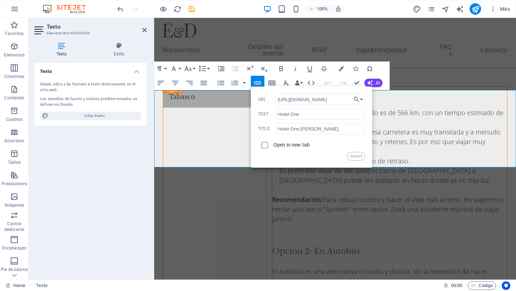
click at [263, 145] on input "checkbox" at bounding box center [264, 144] width 6 height 6
checkbox input "true"
click at [357, 157] on button "Insert" at bounding box center [356, 156] width 18 height 9
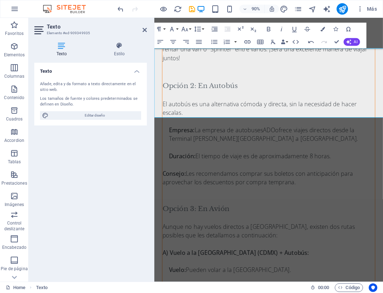
scroll to position [2560, 0]
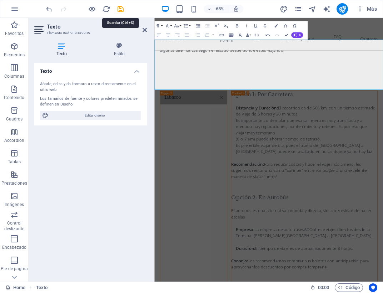
drag, startPoint x: 120, startPoint y: 9, endPoint x: 132, endPoint y: 14, distance: 13.6
click at [119, 10] on icon "save" at bounding box center [120, 9] width 8 height 8
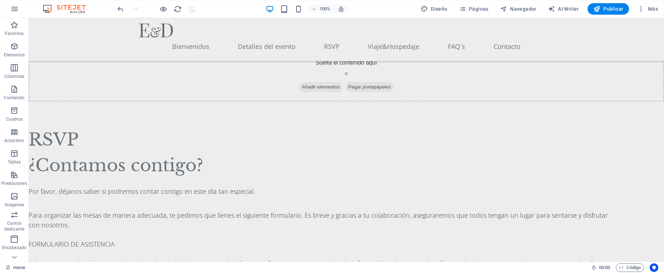
scroll to position [2725, 0]
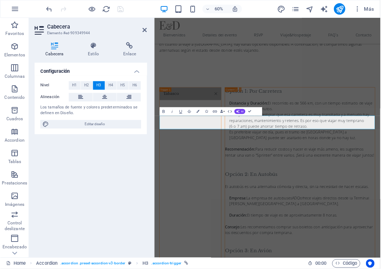
scroll to position [2549, 0]
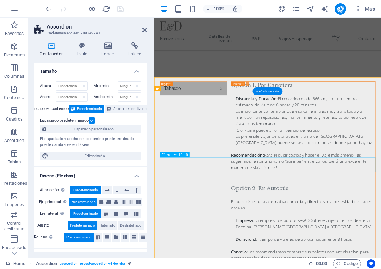
scroll to position [2571, 0]
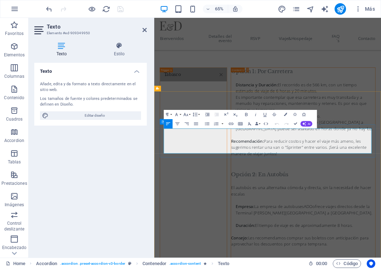
drag, startPoint x: 292, startPoint y: 222, endPoint x: 165, endPoint y: 189, distance: 131.2
copy div "Precio por noche: $1,121.00 Precio total: $2,242.00 Tipo de cama: [PERSON_NAME]…"
click at [136, 10] on div "65% Más" at bounding box center [211, 8] width 333 height 11
